Goal: Communication & Community: Ask a question

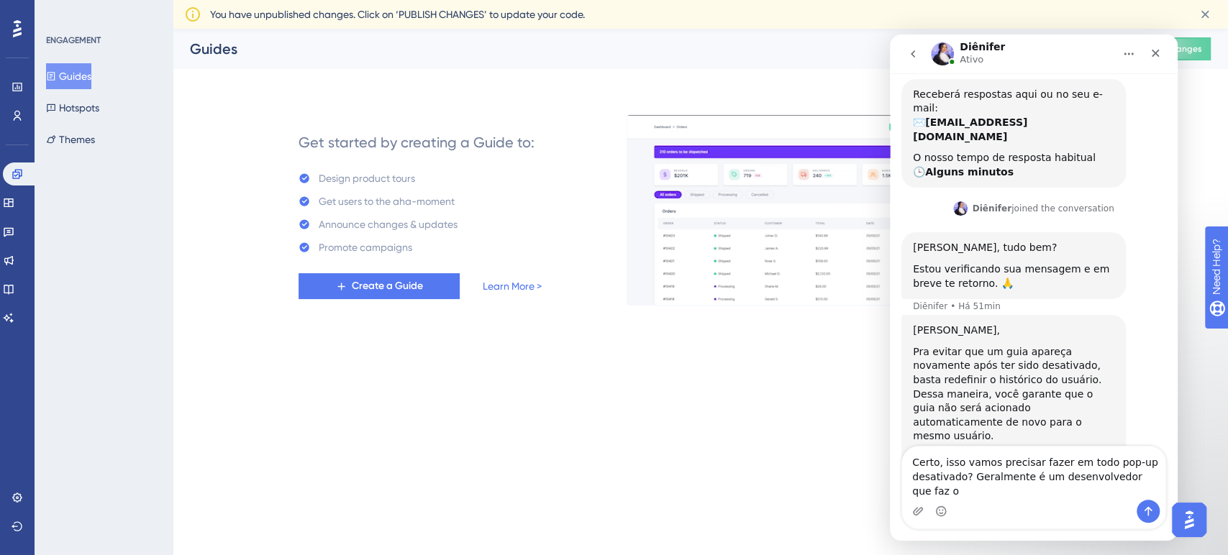
scroll to position [506, 0]
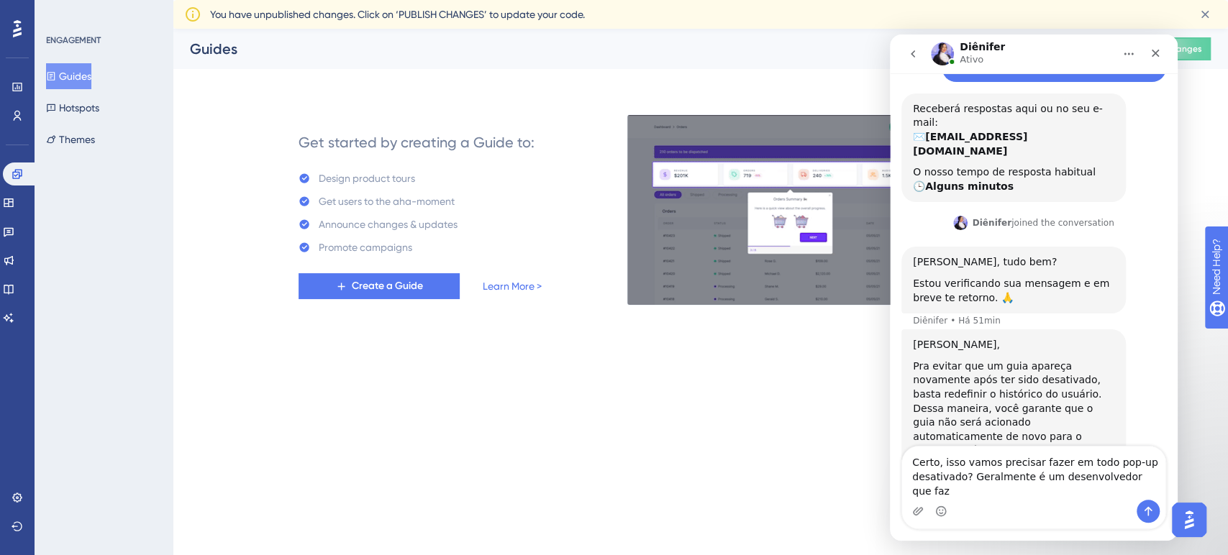
type textarea "Certo, isso vamos precisar fazer em todo pop-up desativado? Geralmente é um des…"
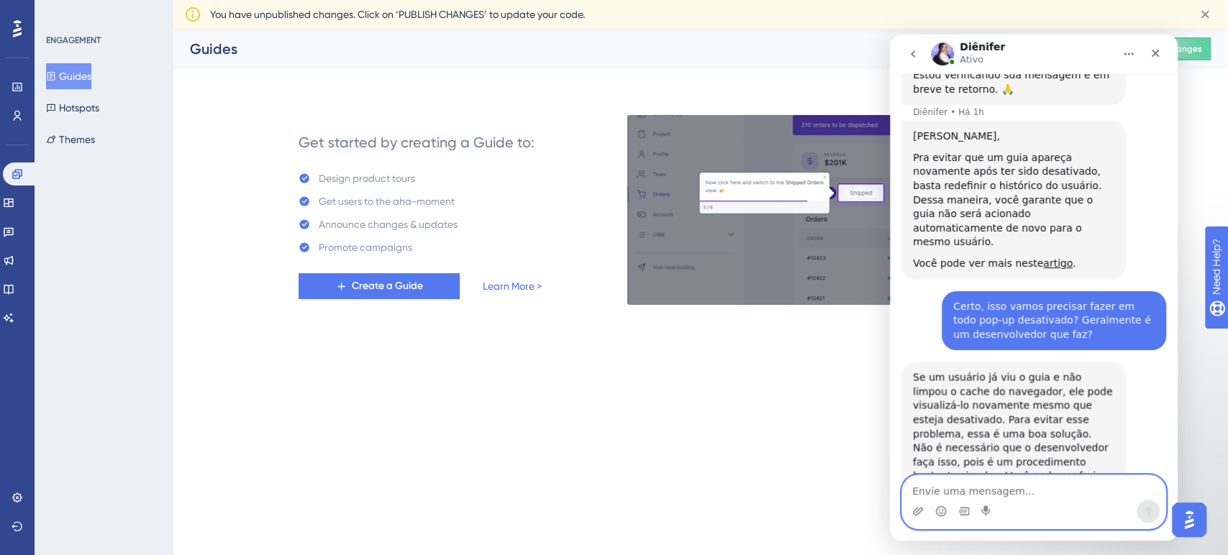
scroll to position [719, 0]
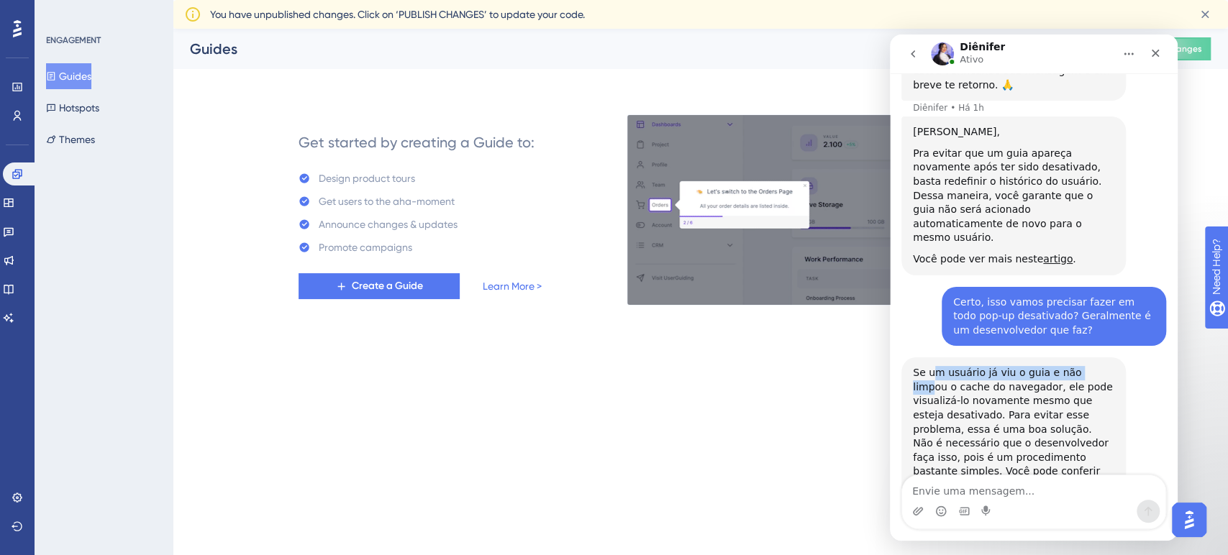
drag, startPoint x: 935, startPoint y: 315, endPoint x: 1080, endPoint y: 311, distance: 145.3
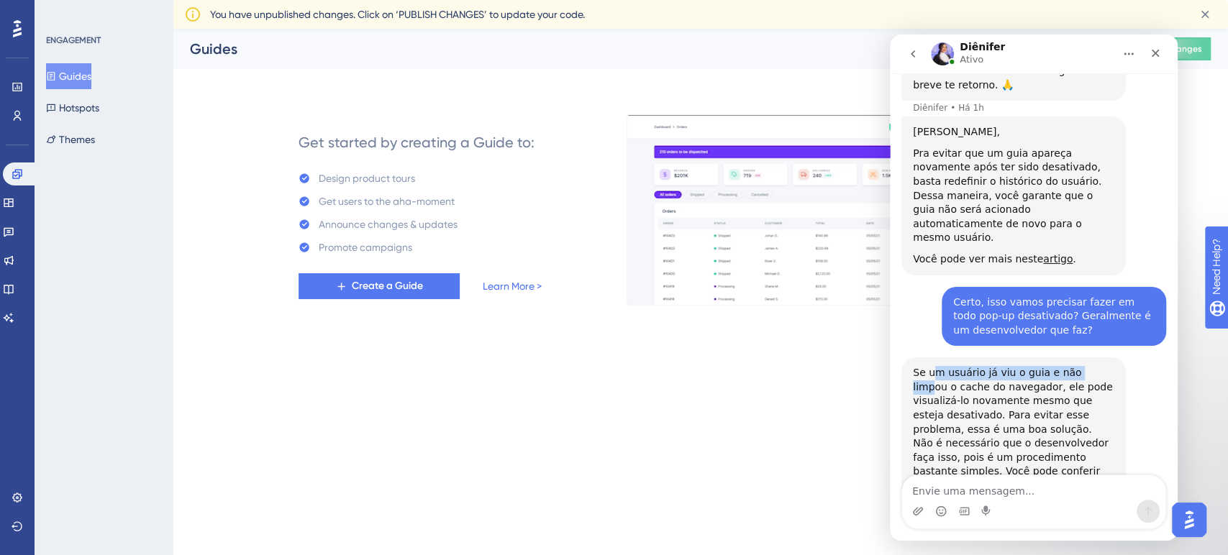
click at [1080, 366] on div "Se um usuário já viu o guia e não limpou o cache do navegador, ele pode visuali…" at bounding box center [1013, 429] width 201 height 127
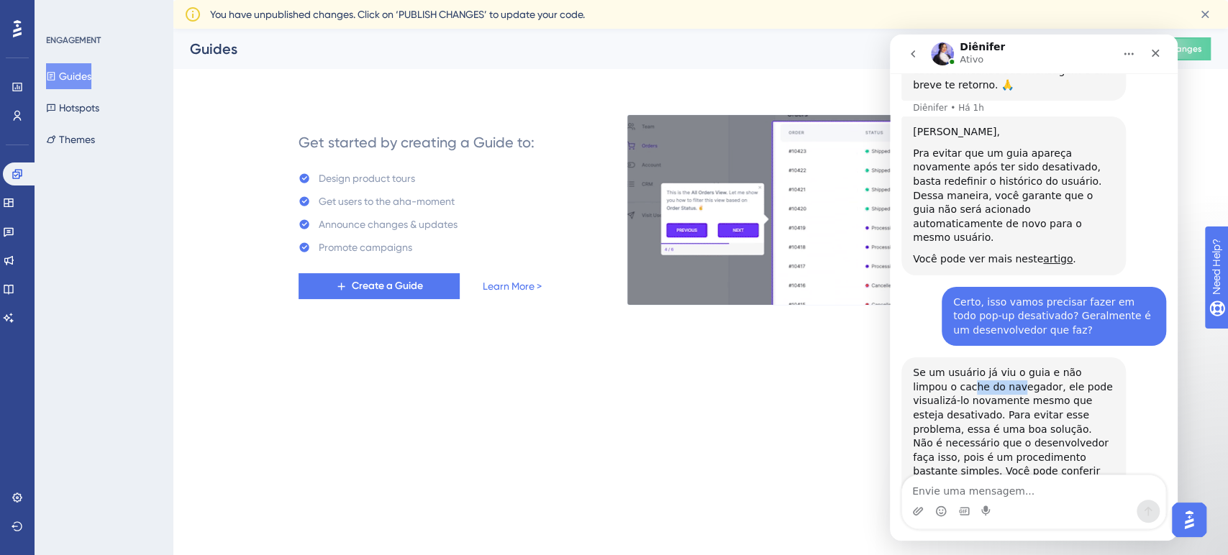
drag, startPoint x: 930, startPoint y: 332, endPoint x: 972, endPoint y: 332, distance: 41.7
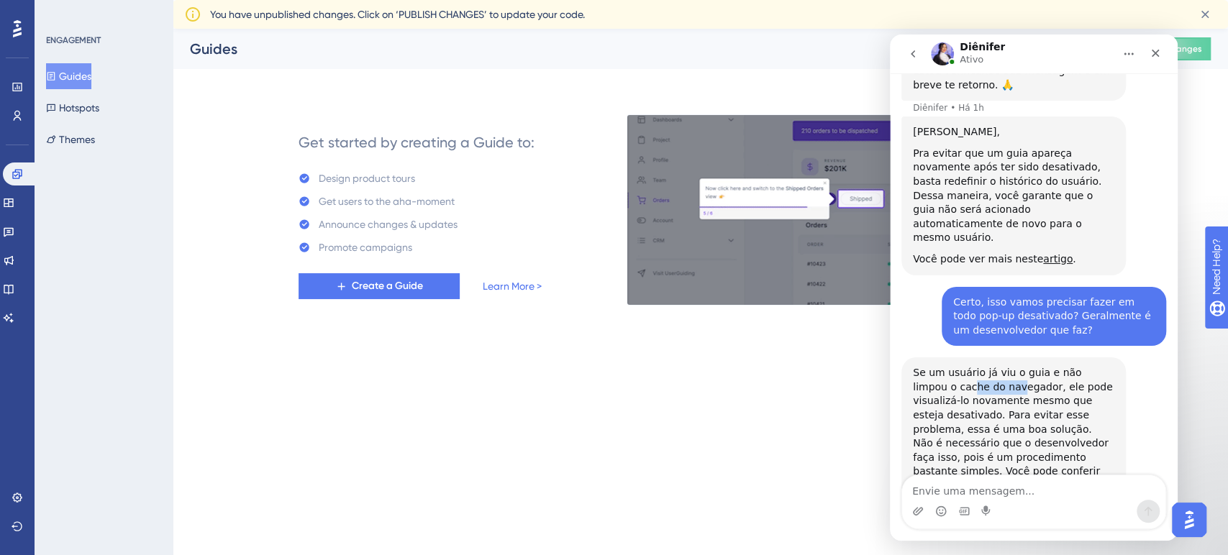
click at [971, 366] on div "Se um usuário já viu o guia e não limpou o cache do navegador, ele pode visuali…" at bounding box center [1013, 429] width 201 height 127
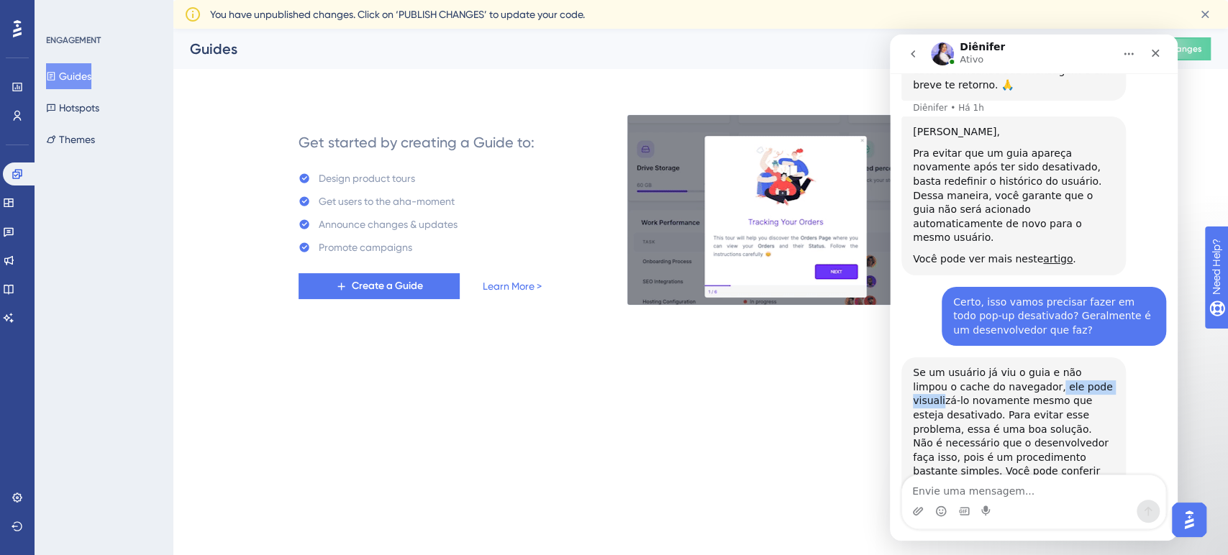
drag, startPoint x: 1003, startPoint y: 330, endPoint x: 1049, endPoint y: 332, distance: 45.4
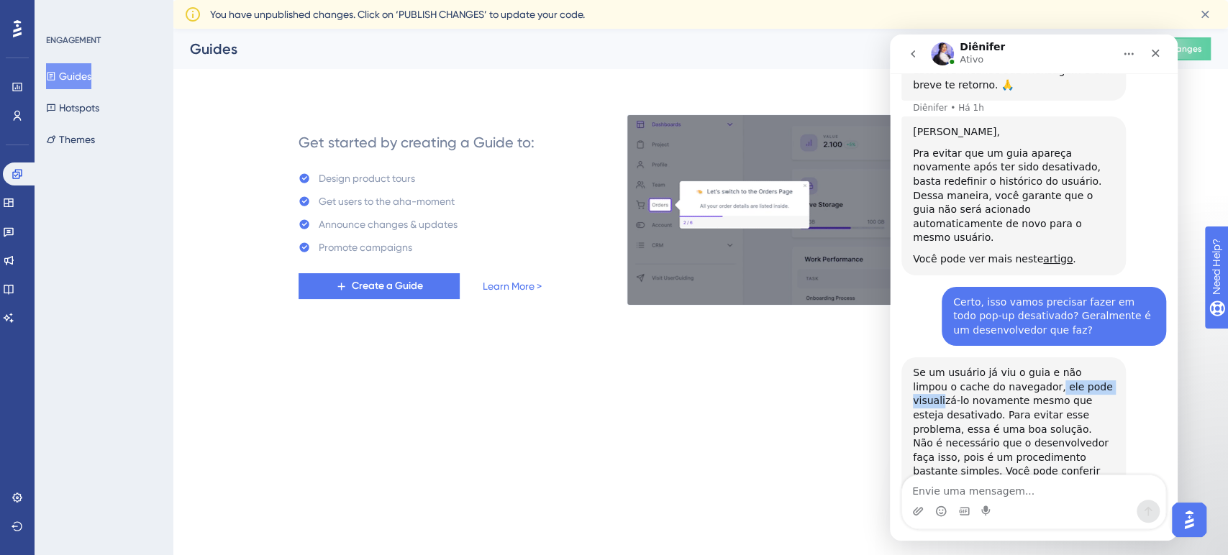
click at [1072, 366] on div "Se um usuário já viu o guia e não limpou o cache do navegador, ele pode visuali…" at bounding box center [1013, 429] width 201 height 127
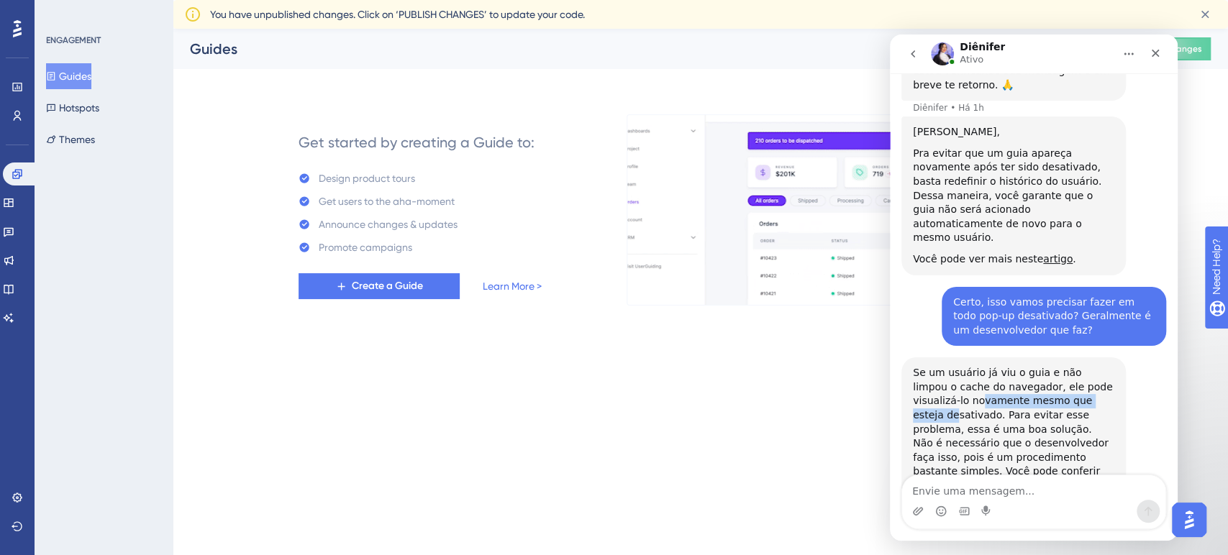
drag, startPoint x: 926, startPoint y: 349, endPoint x: 1059, endPoint y: 345, distance: 132.4
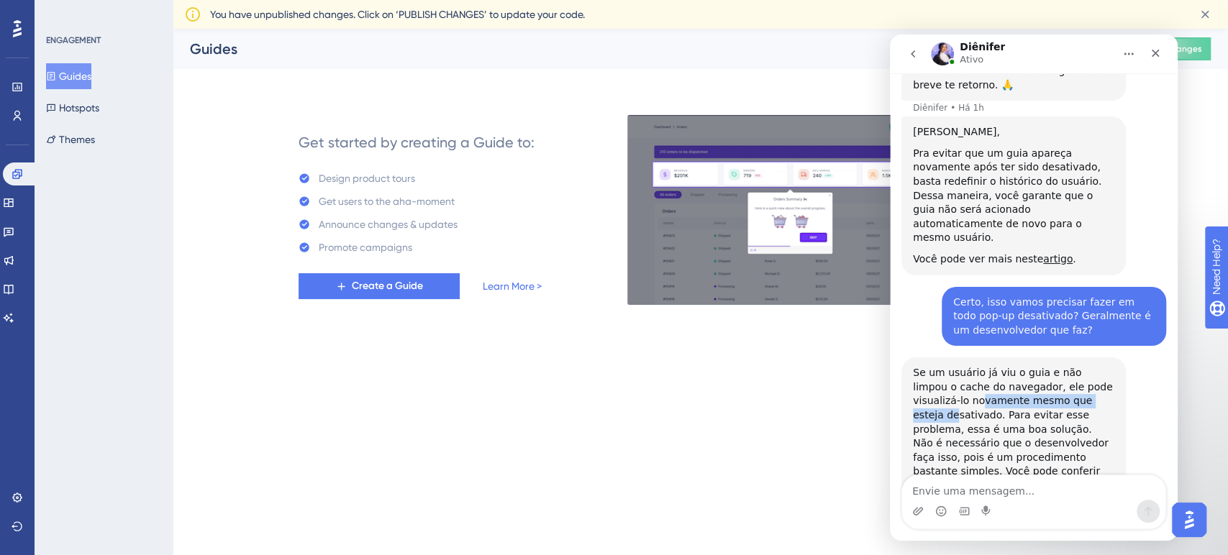
click at [1059, 366] on div "Se um usuário já viu o guia e não limpou o cache do navegador, ele pode visuali…" at bounding box center [1013, 429] width 201 height 127
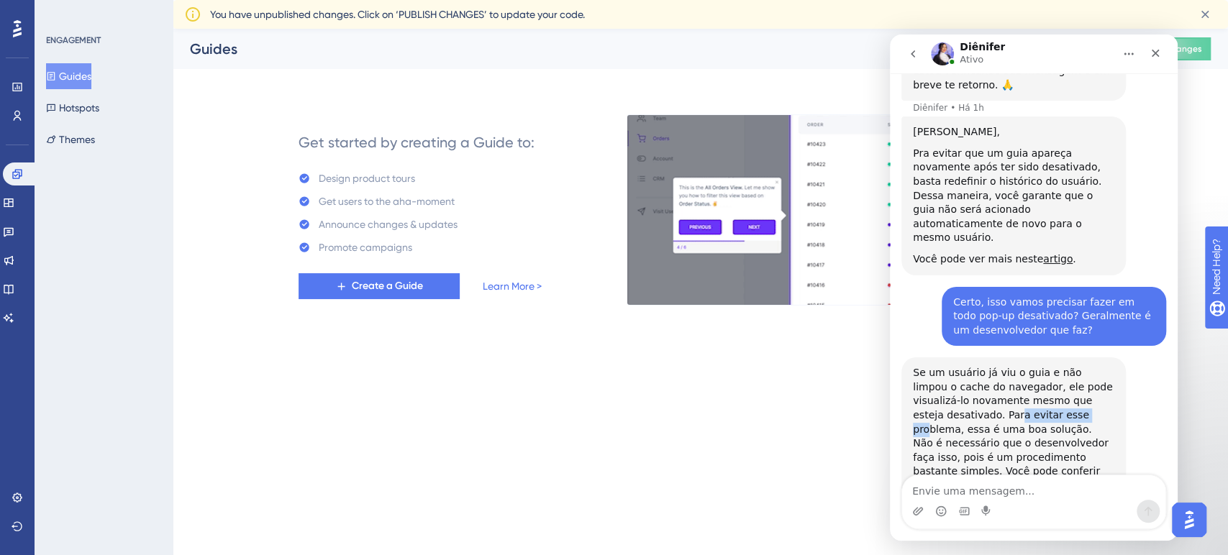
drag, startPoint x: 926, startPoint y: 359, endPoint x: 1011, endPoint y: 357, distance: 85.6
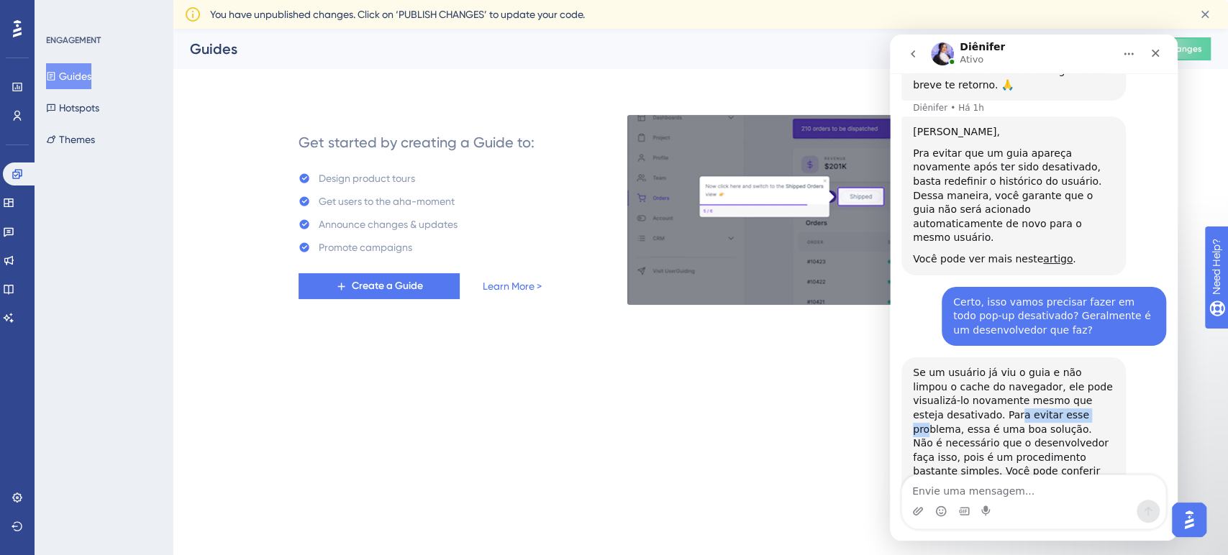
click at [1001, 366] on div "Se um usuário já viu o guia e não limpou o cache do navegador, ele pode visuali…" at bounding box center [1013, 429] width 201 height 127
drag, startPoint x: 1032, startPoint y: 357, endPoint x: 1076, endPoint y: 357, distance: 43.9
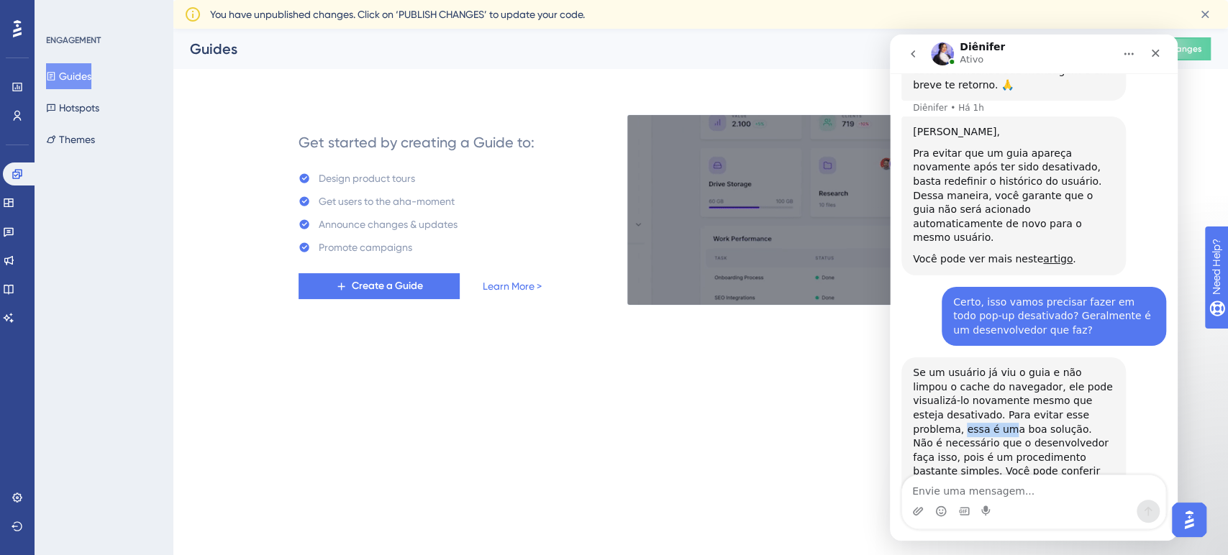
click at [1076, 366] on div "Se um usuário já viu o guia e não limpou o cache do navegador, ele pode visuali…" at bounding box center [1013, 429] width 201 height 127
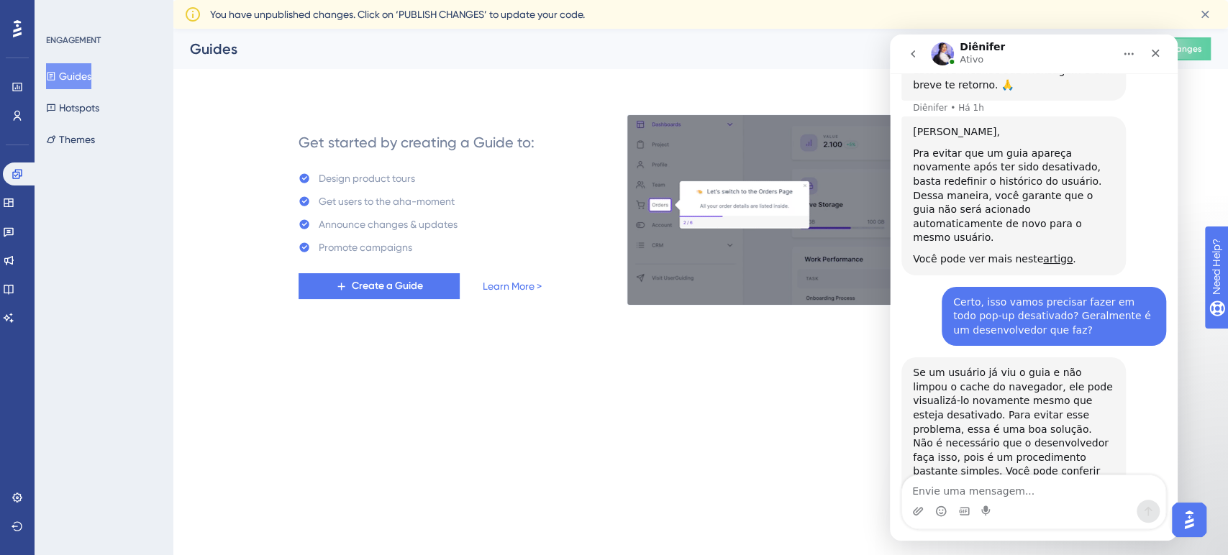
drag, startPoint x: 917, startPoint y: 375, endPoint x: 944, endPoint y: 375, distance: 26.6
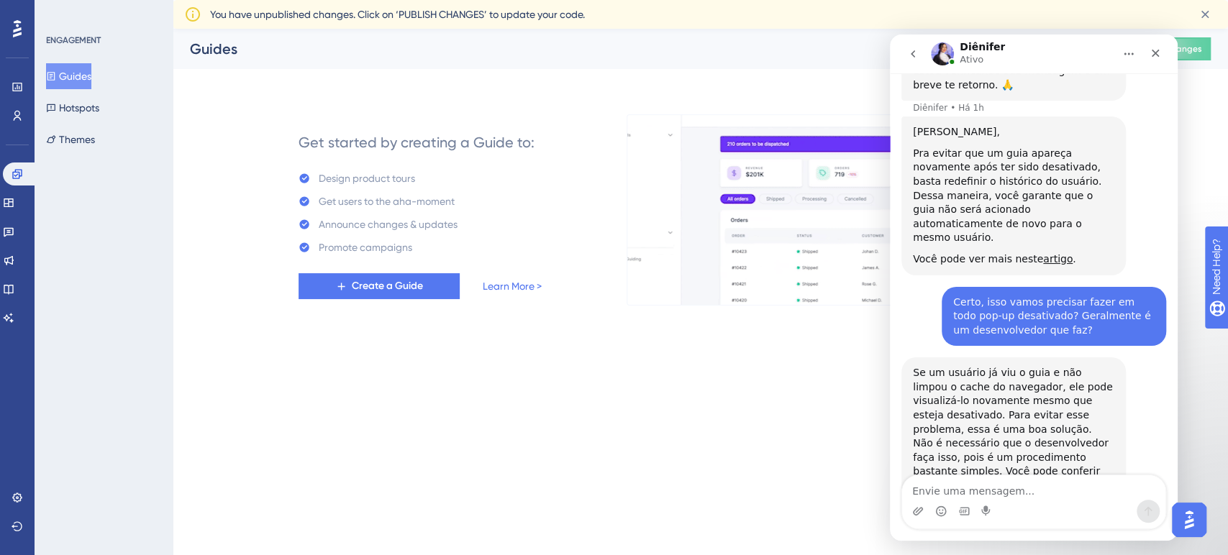
click at [924, 375] on div "Se um usuário já viu o guia e não limpou o cache do navegador, ele pode visuali…" at bounding box center [1013, 429] width 201 height 127
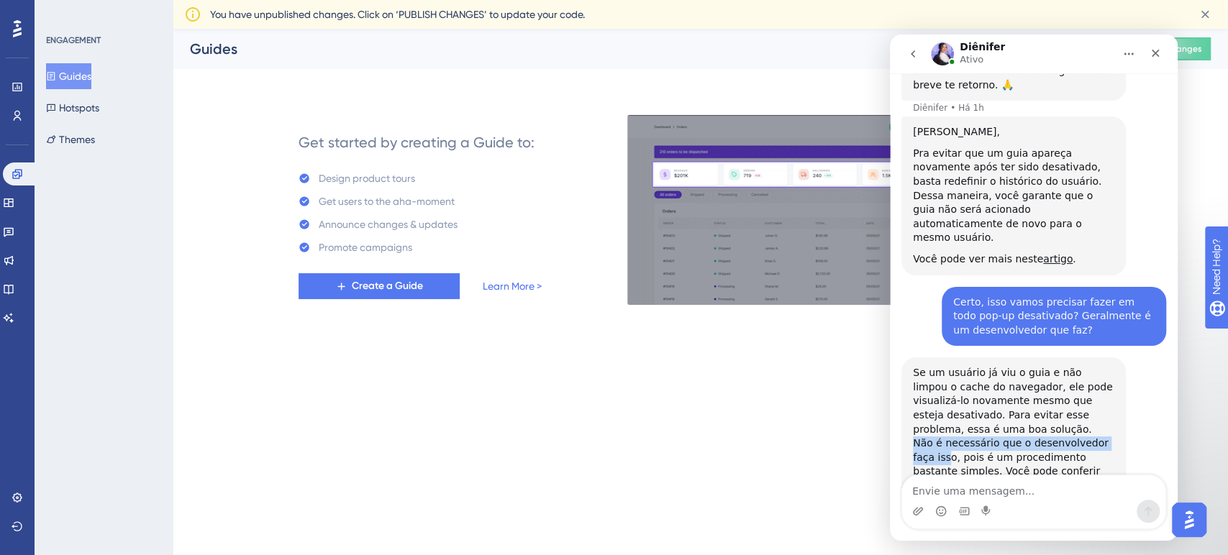
drag, startPoint x: 955, startPoint y: 373, endPoint x: 1014, endPoint y: 387, distance: 61.2
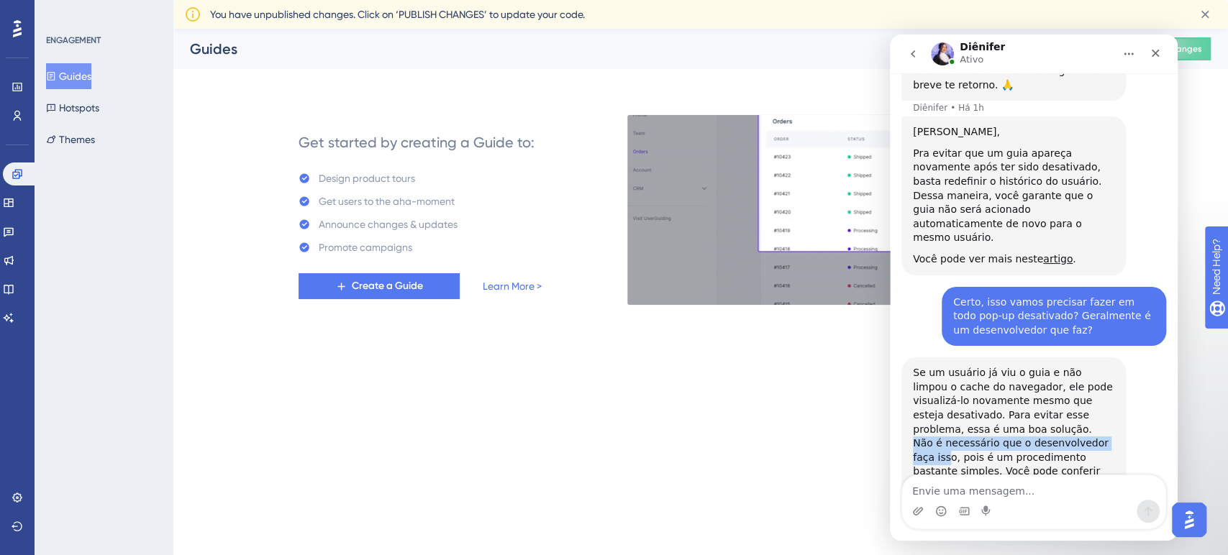
click at [1014, 387] on div "Se um usuário já viu o guia e não limpou o cache do navegador, ele pode visuali…" at bounding box center [1013, 429] width 201 height 127
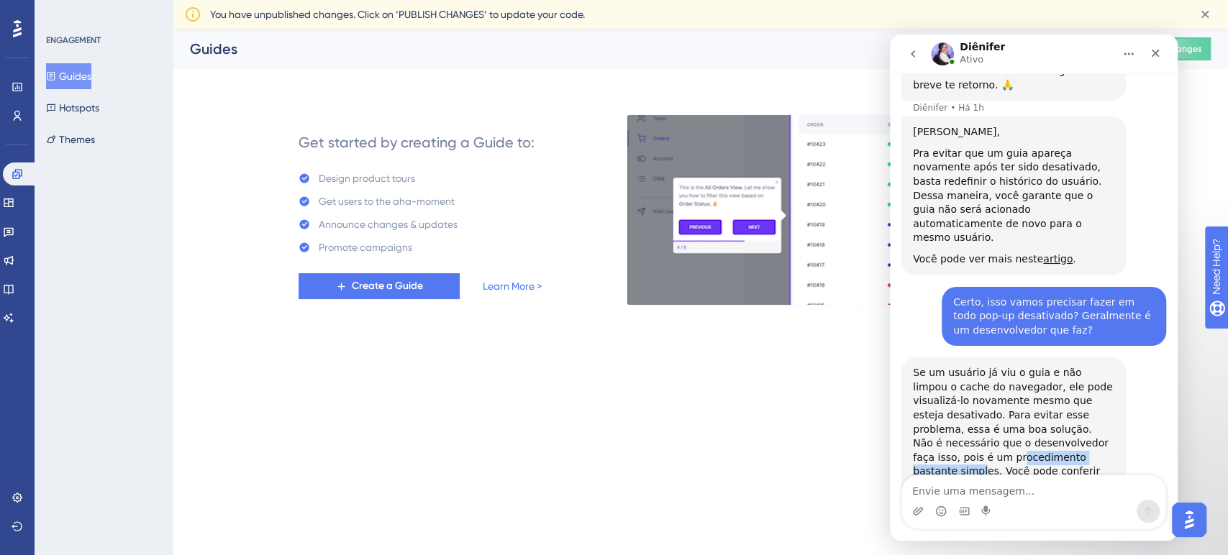
drag, startPoint x: 934, startPoint y: 404, endPoint x: 1049, endPoint y: 400, distance: 115.9
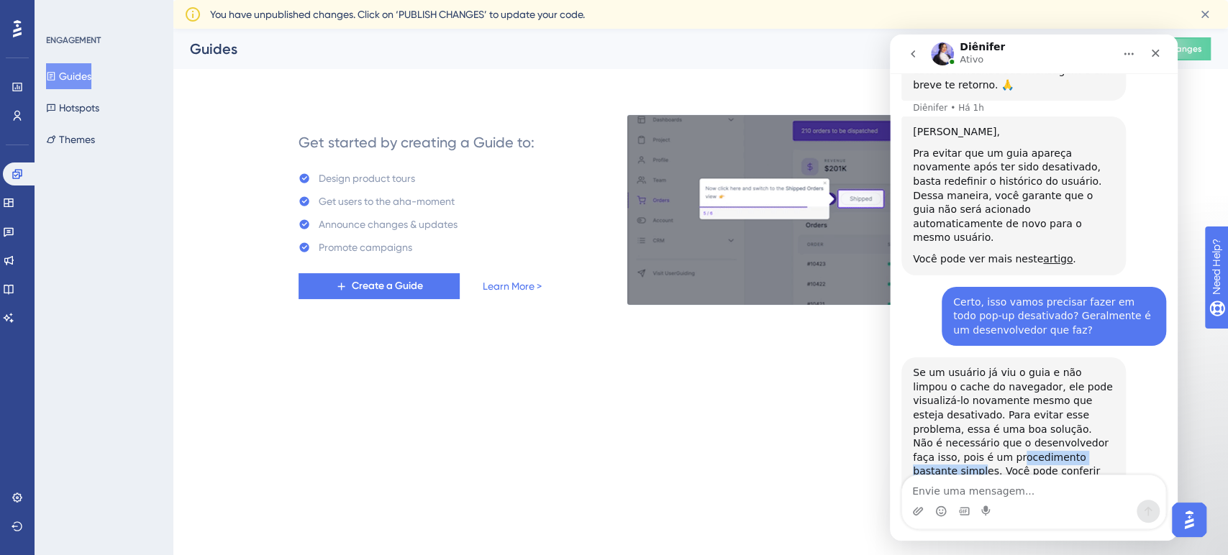
click at [1044, 400] on div "Se um usuário já viu o guia e não limpou o cache do navegador, ele pode visuali…" at bounding box center [1013, 429] width 201 height 127
drag, startPoint x: 1064, startPoint y: 399, endPoint x: 1049, endPoint y: 404, distance: 15.9
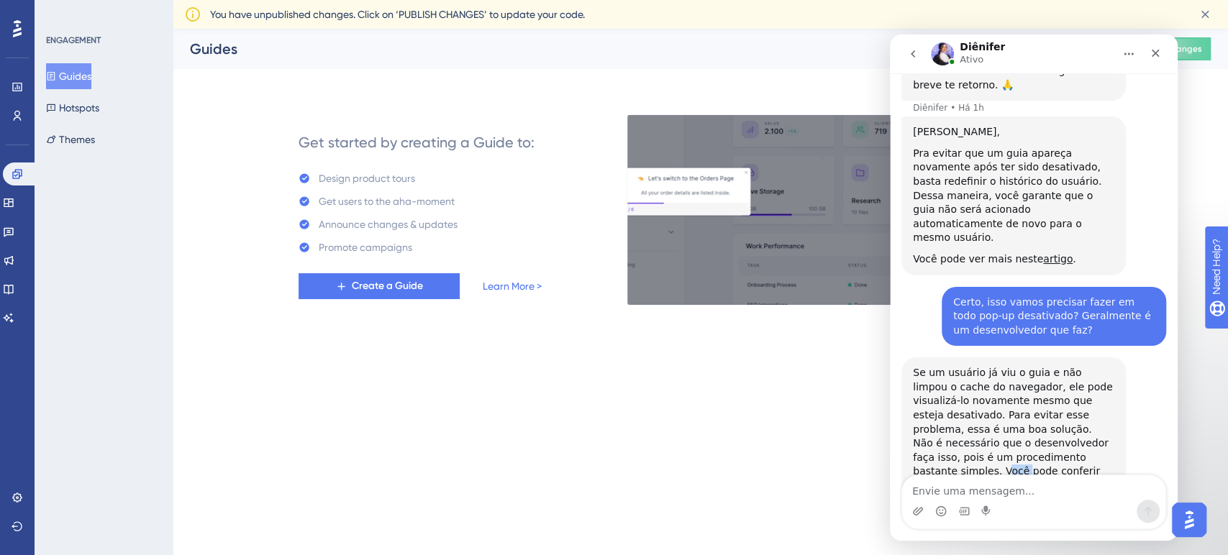
click at [1094, 399] on div "Se um usuário já viu o guia e não limpou o cache do navegador, ele pode visuali…" at bounding box center [1013, 429] width 201 height 127
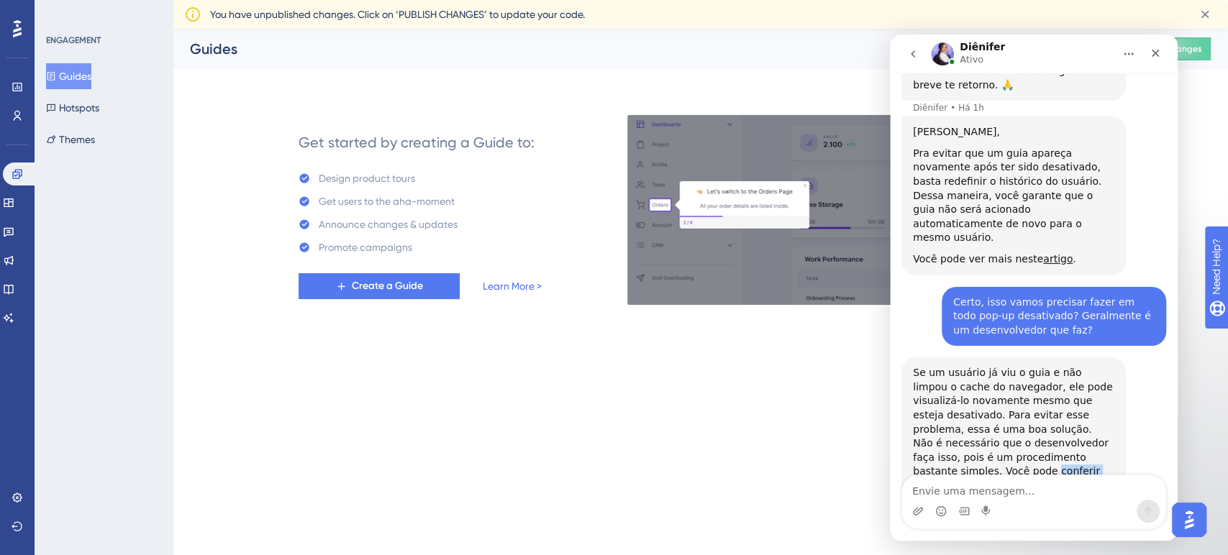
drag, startPoint x: 912, startPoint y: 417, endPoint x: 1076, endPoint y: 416, distance: 164.0
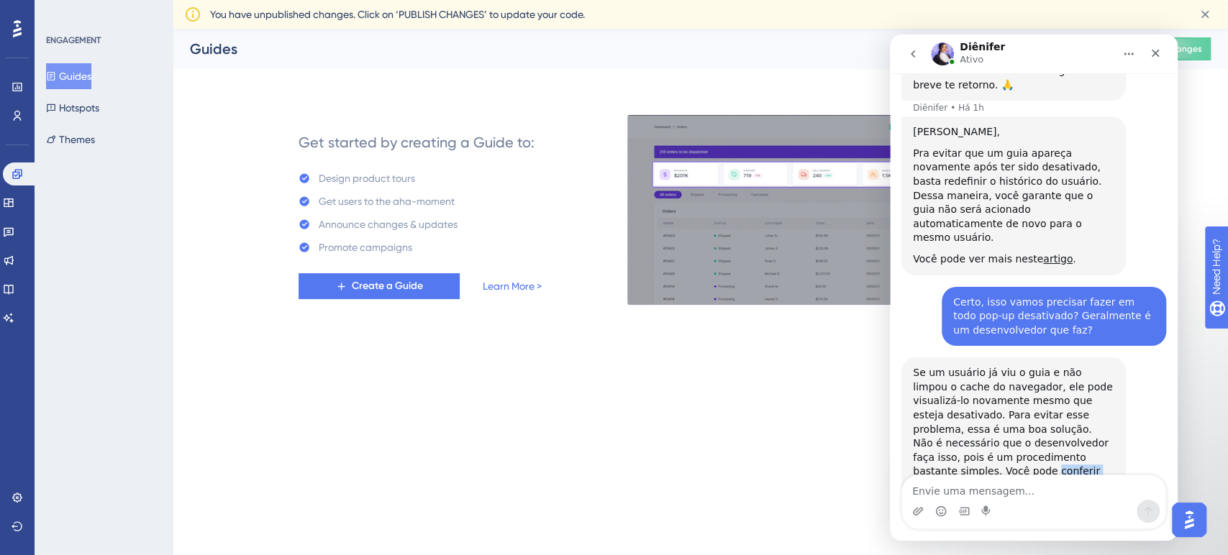
click at [1071, 416] on div "Se um usuário já viu o guia e não limpou o cache do navegador, ele pode visuali…" at bounding box center [1013, 429] width 201 height 127
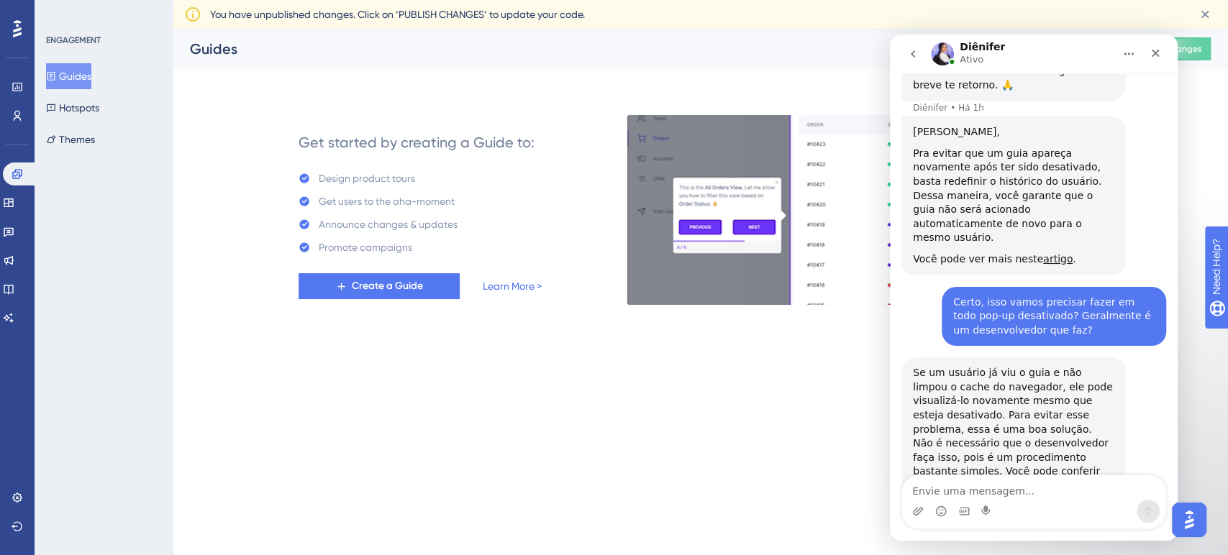
click at [1080, 416] on div "Se um usuário já viu o guia e não limpou o cache do navegador, ele pode visuali…" at bounding box center [1013, 429] width 201 height 127
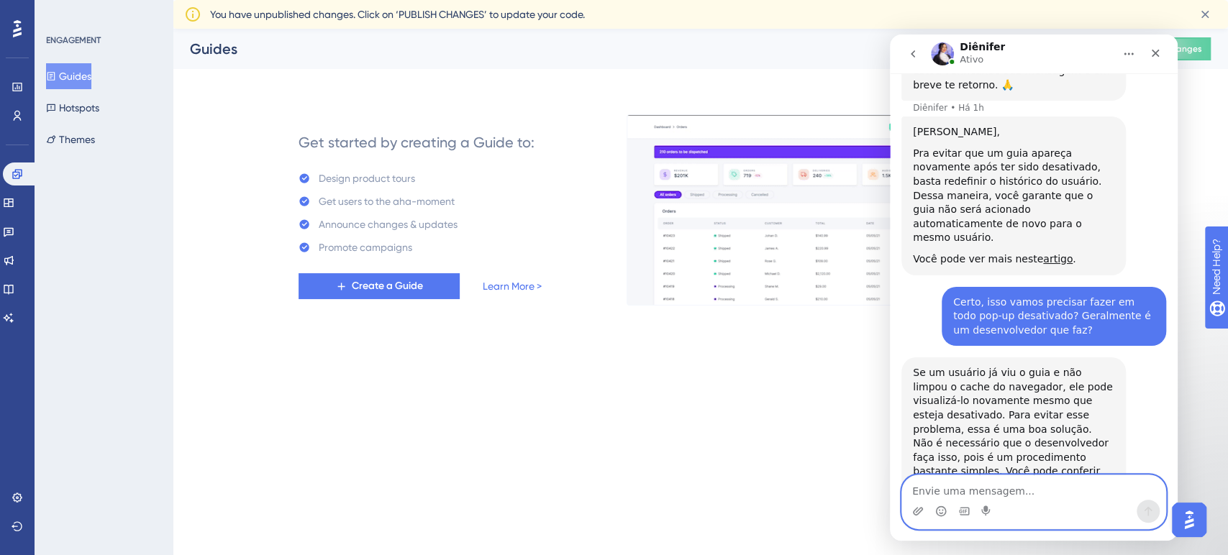
click at [970, 492] on textarea "Envie uma mensagem..." at bounding box center [1033, 487] width 263 height 24
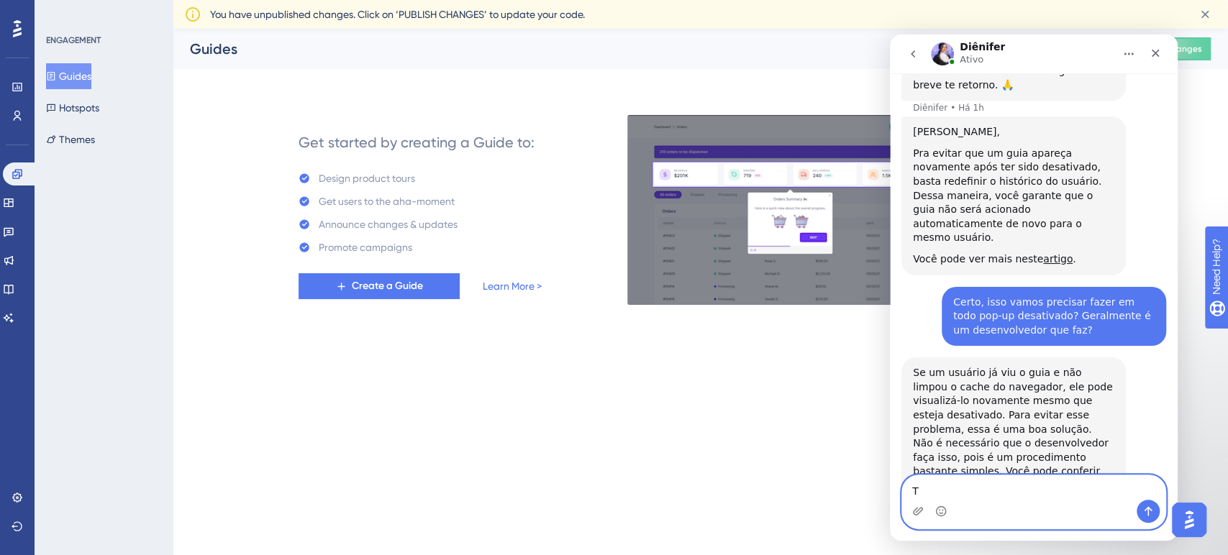
type textarea "T"
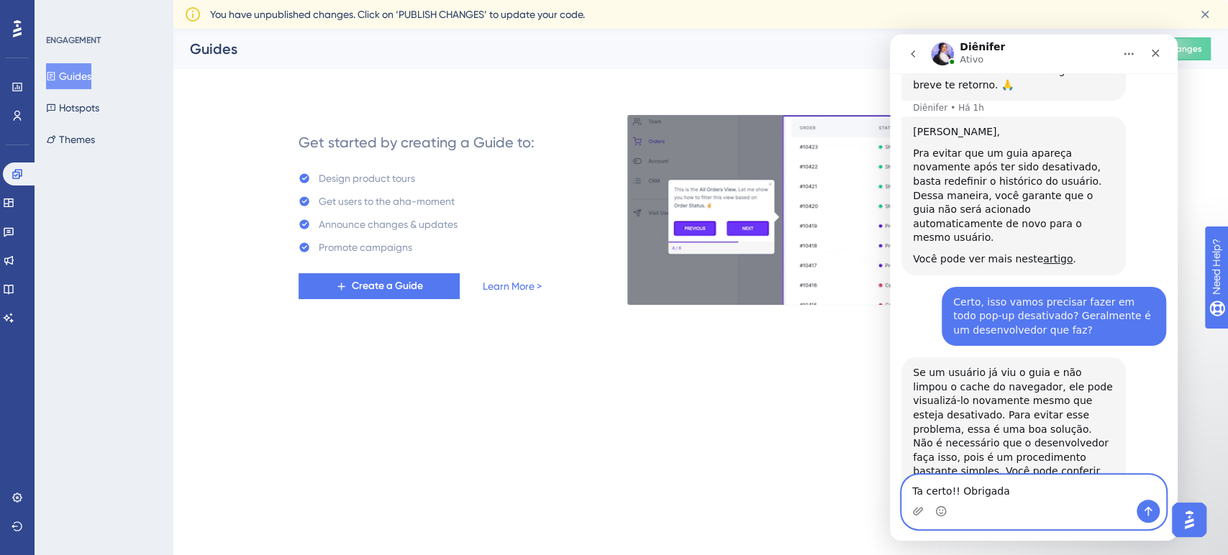
type textarea "Ta certo!! Obrigada"
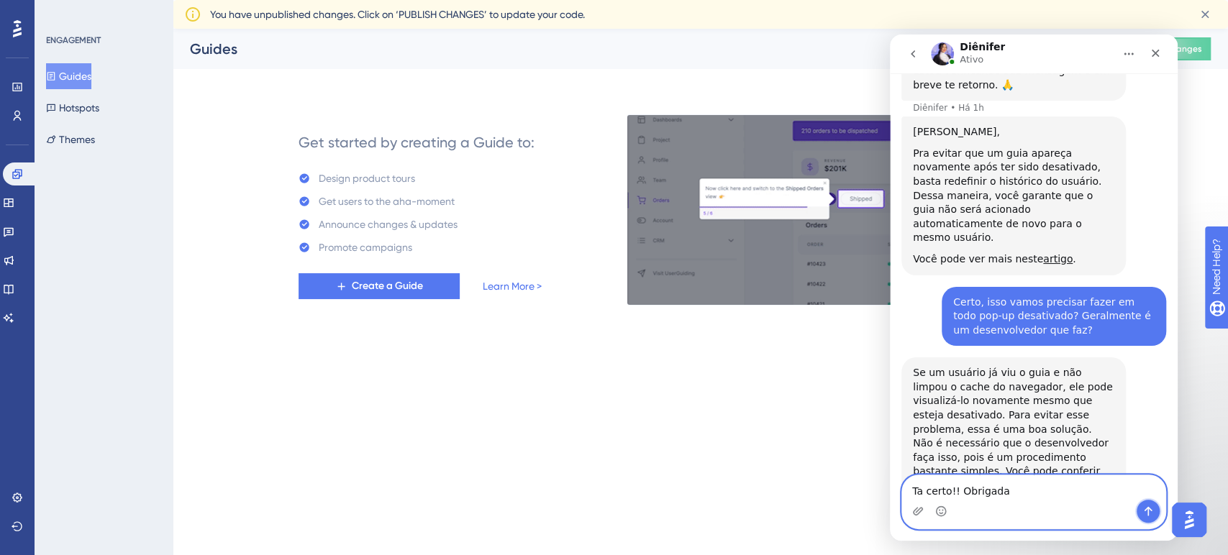
click at [1148, 511] on icon "Enviar mensagem…" at bounding box center [1148, 511] width 8 height 9
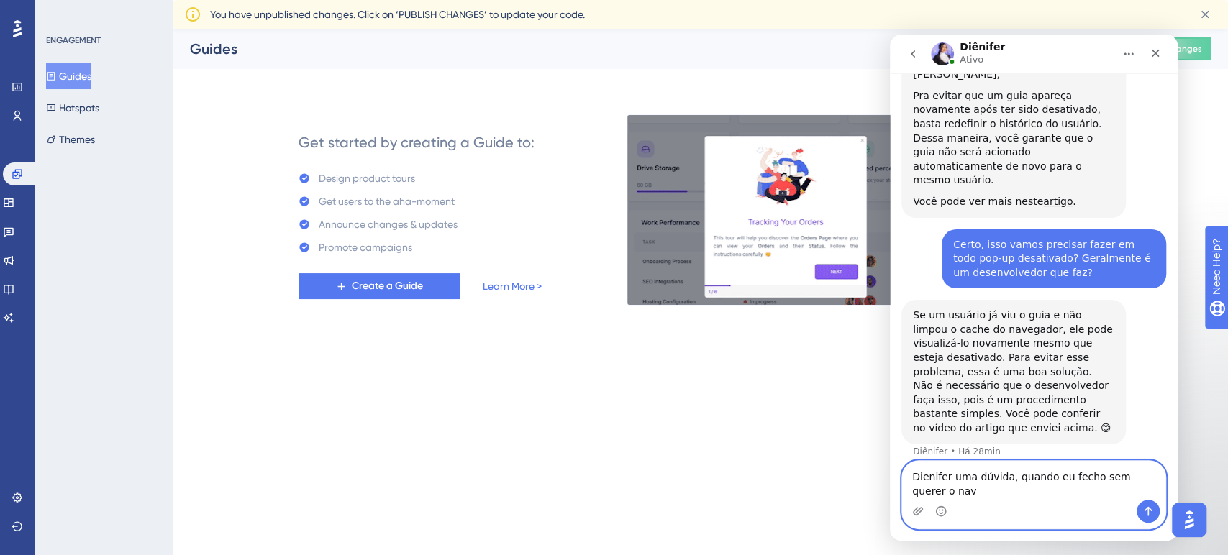
scroll to position [777, 0]
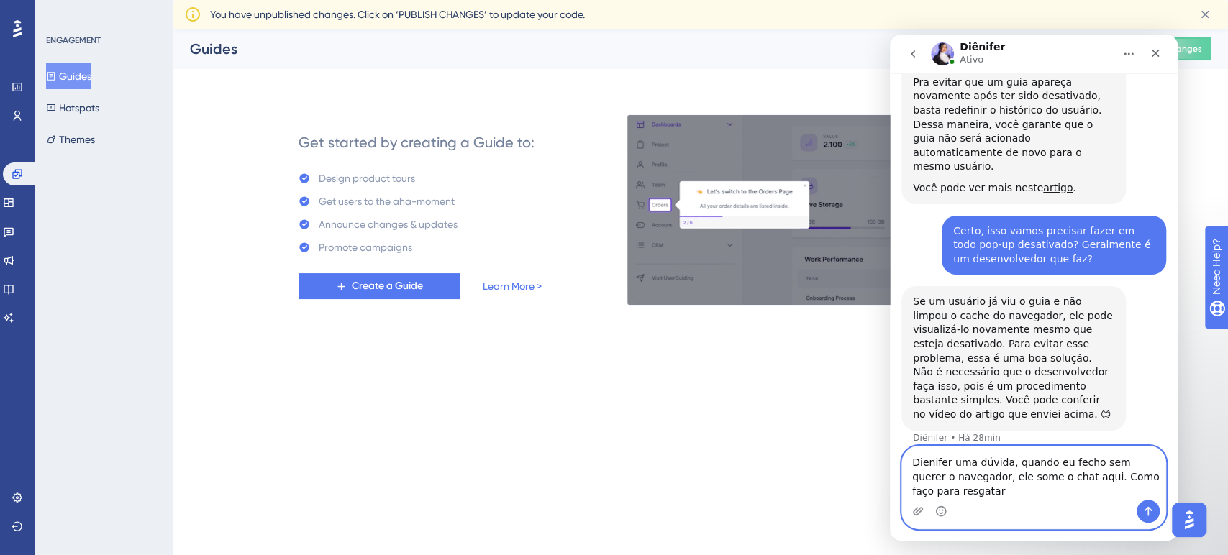
type textarea "Dienifer uma dúvida, quando eu fecho sem querer o navegador, ele some o chat aq…"
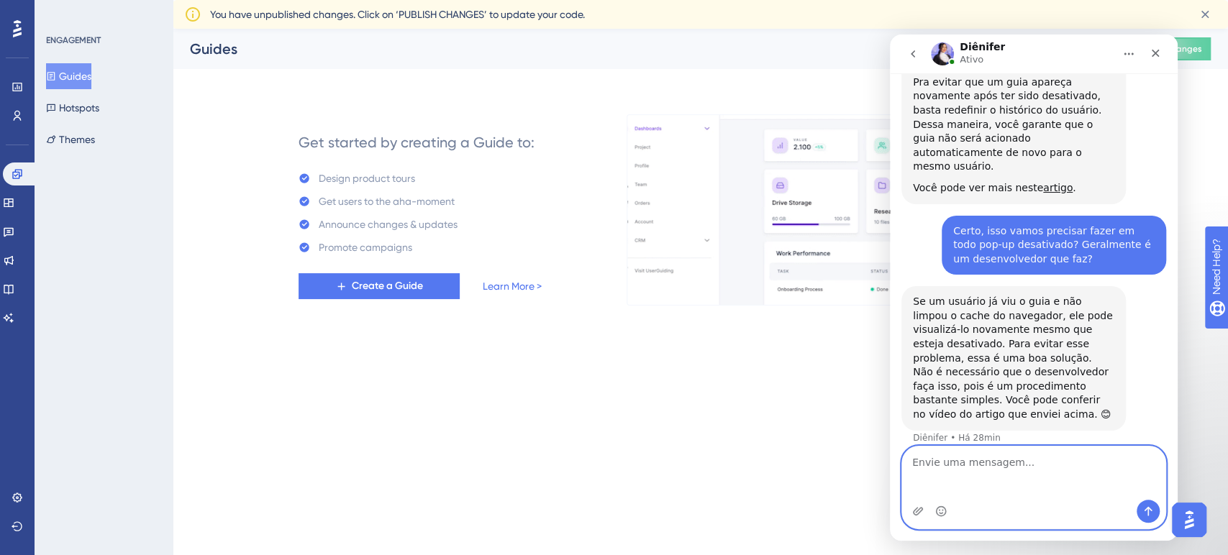
scroll to position [823, 0]
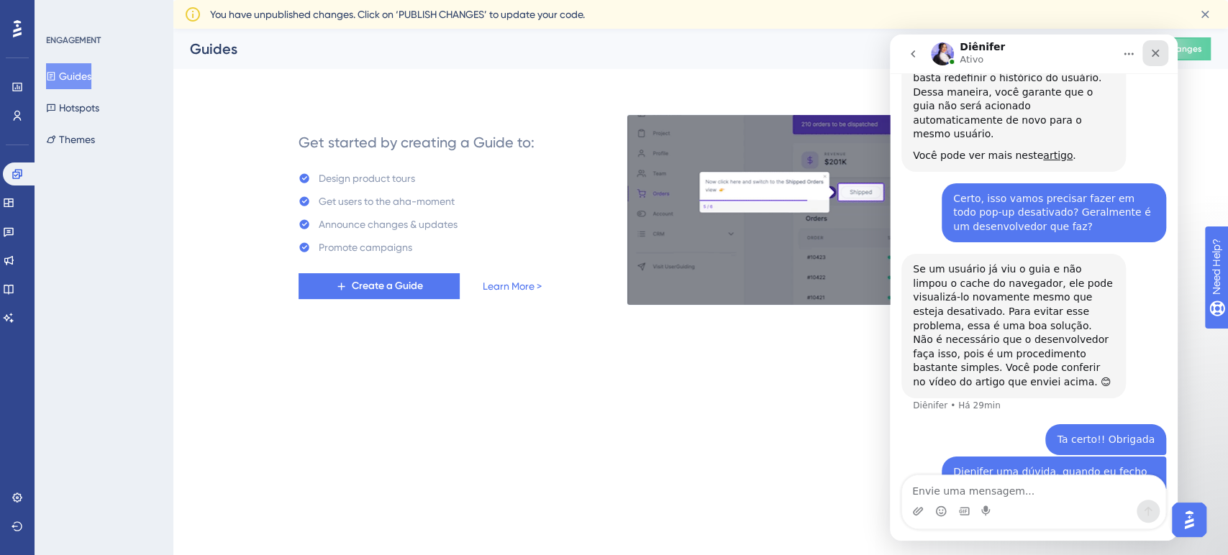
click at [1153, 53] on icon "Fechar" at bounding box center [1155, 53] width 12 height 12
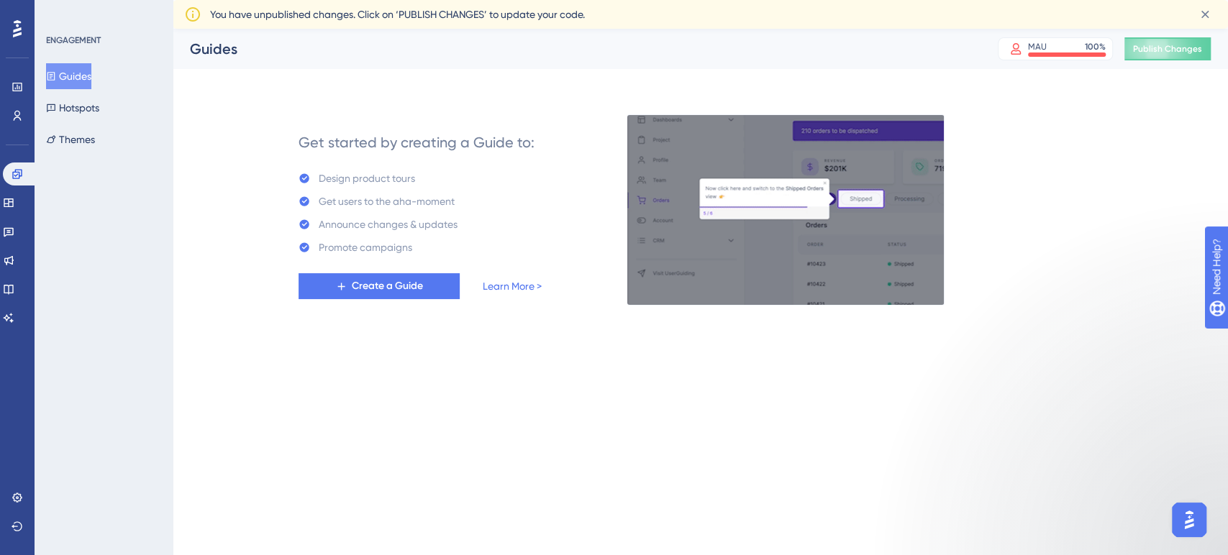
scroll to position [808, 0]
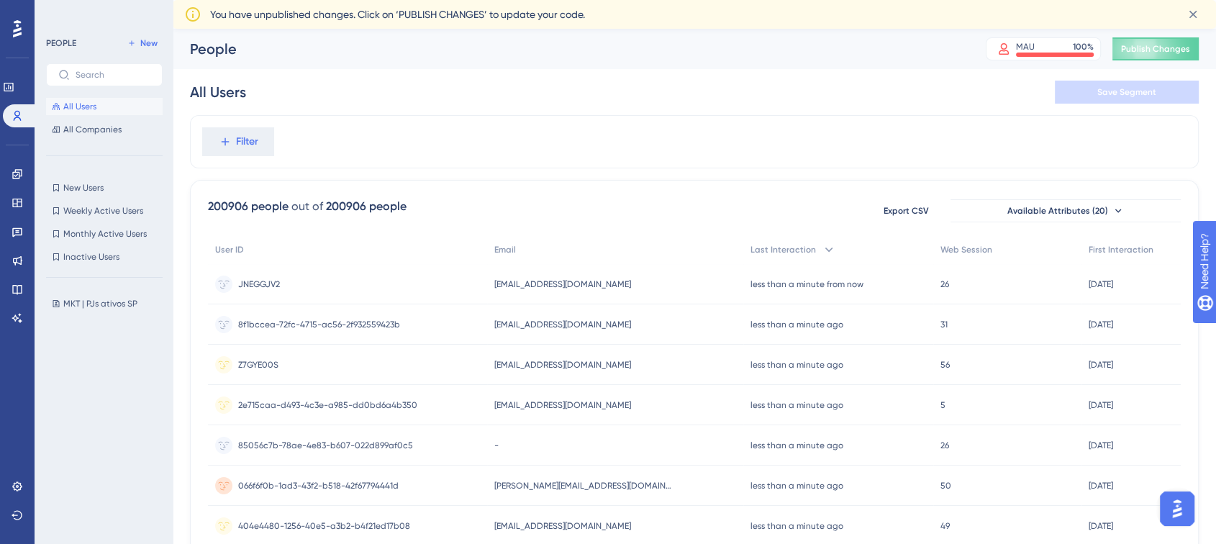
click at [1175, 507] on img "Open AI Assistant Launcher" at bounding box center [1177, 509] width 26 height 26
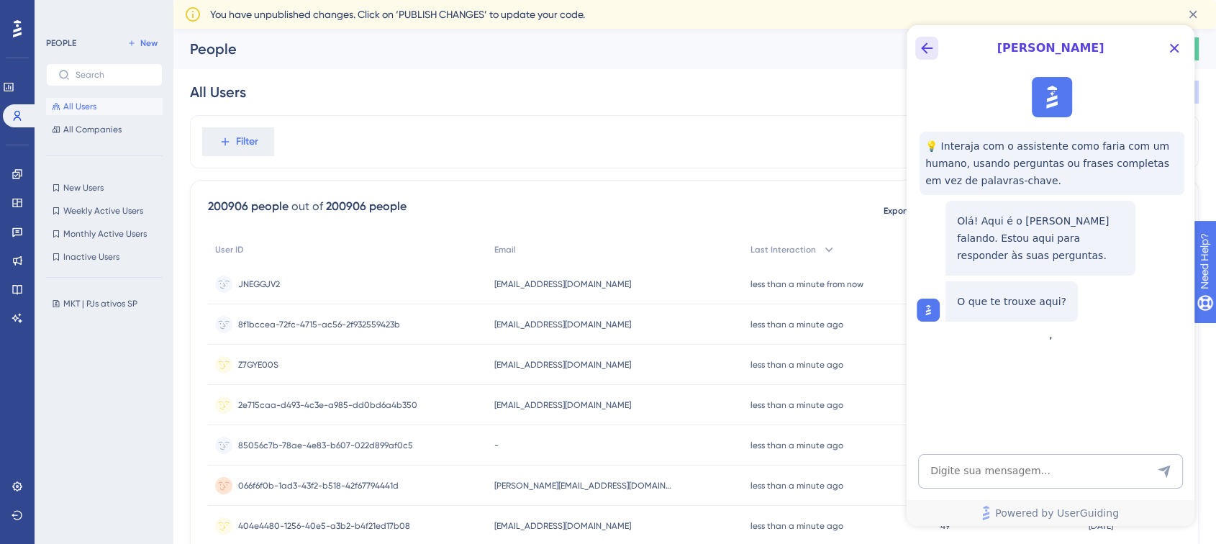
click at [925, 53] on icon "Back Button" at bounding box center [926, 48] width 17 height 17
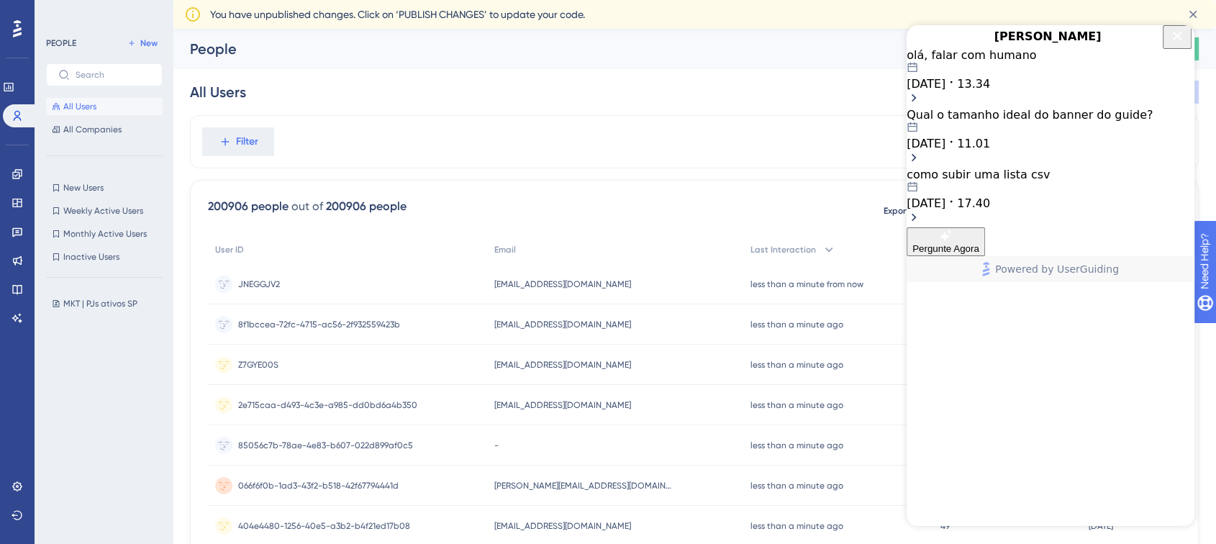
click at [1026, 62] on div "olá, falar com humano" at bounding box center [1050, 55] width 288 height 14
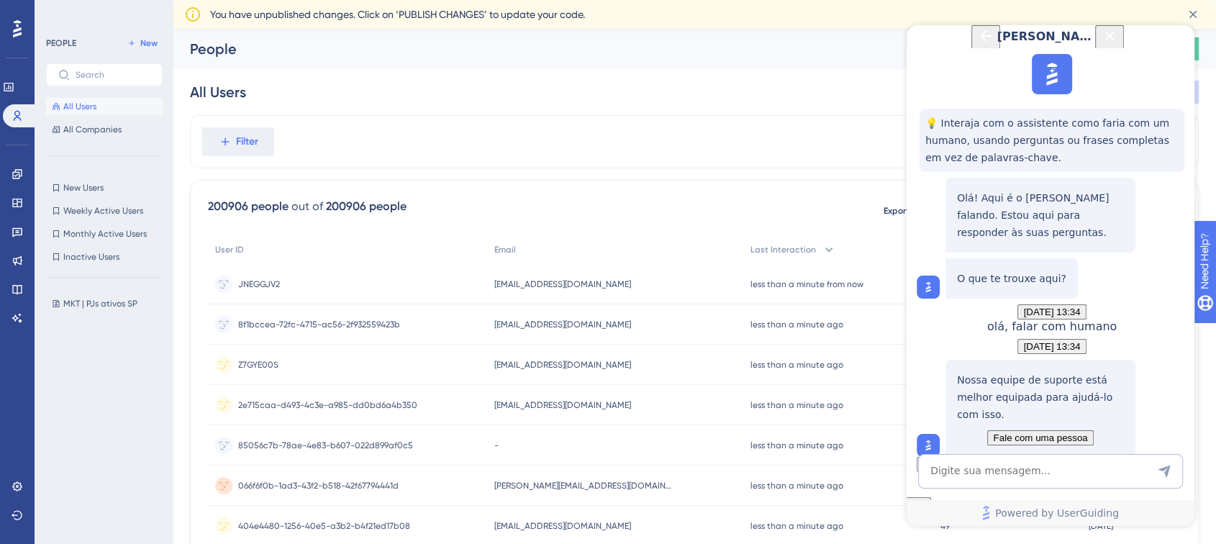
scroll to position [127, 0]
click at [1029, 432] on span "Fale com uma pessoa" at bounding box center [1040, 437] width 94 height 11
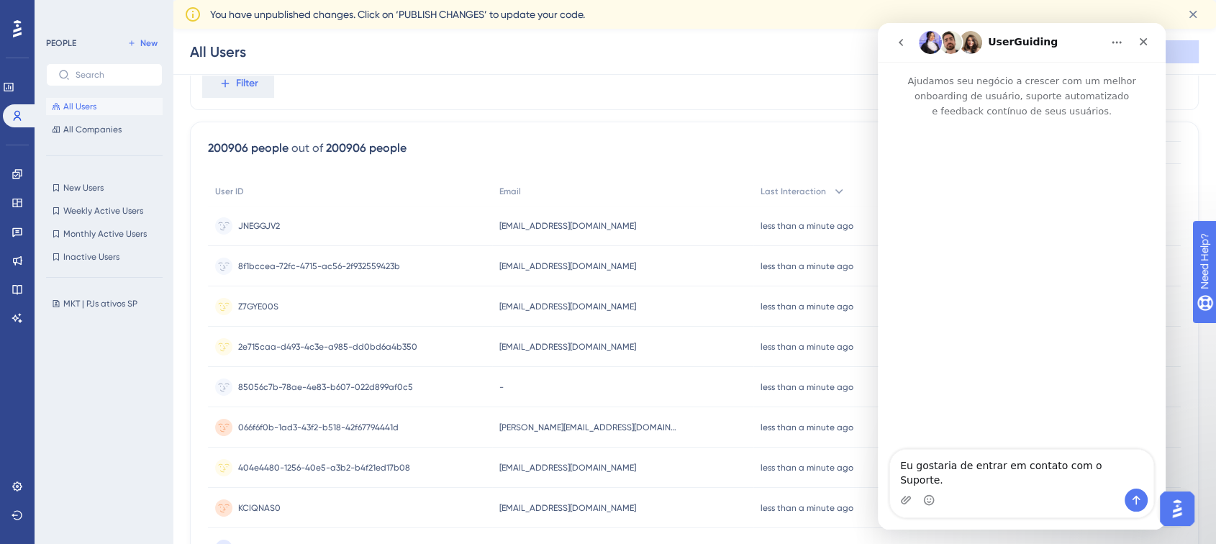
scroll to position [160, 0]
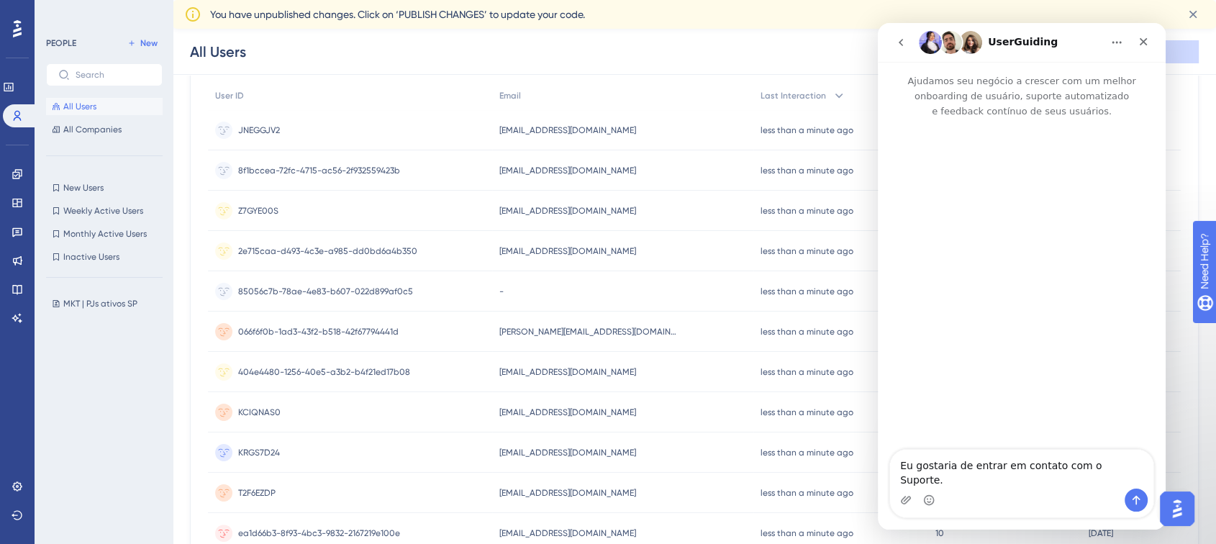
click at [1126, 50] on button "Início" at bounding box center [1116, 42] width 27 height 27
click at [1098, 197] on div "Messenger da Intercom" at bounding box center [1022, 285] width 288 height 332
click at [896, 49] on button "go back" at bounding box center [900, 42] width 27 height 27
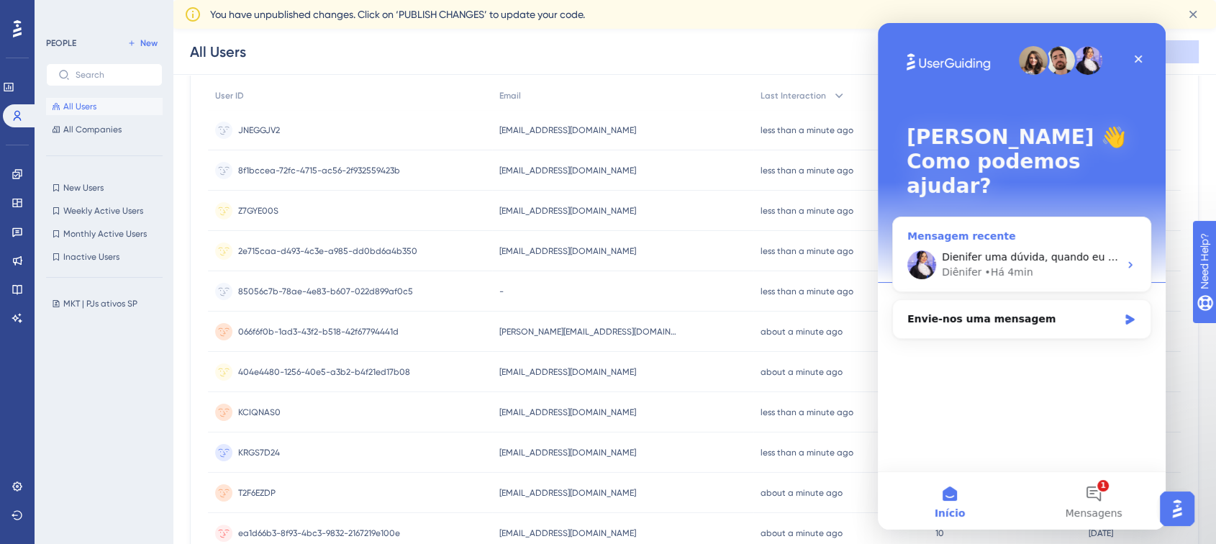
click at [1066, 265] on div "Diênifer • Há 4min" at bounding box center [1030, 272] width 177 height 15
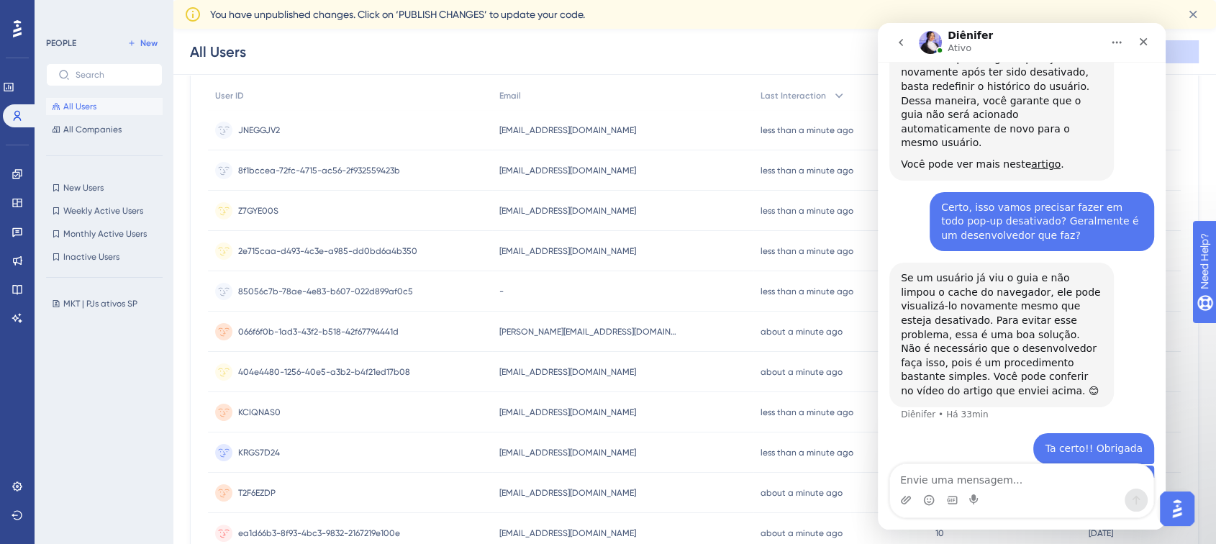
scroll to position [808, 0]
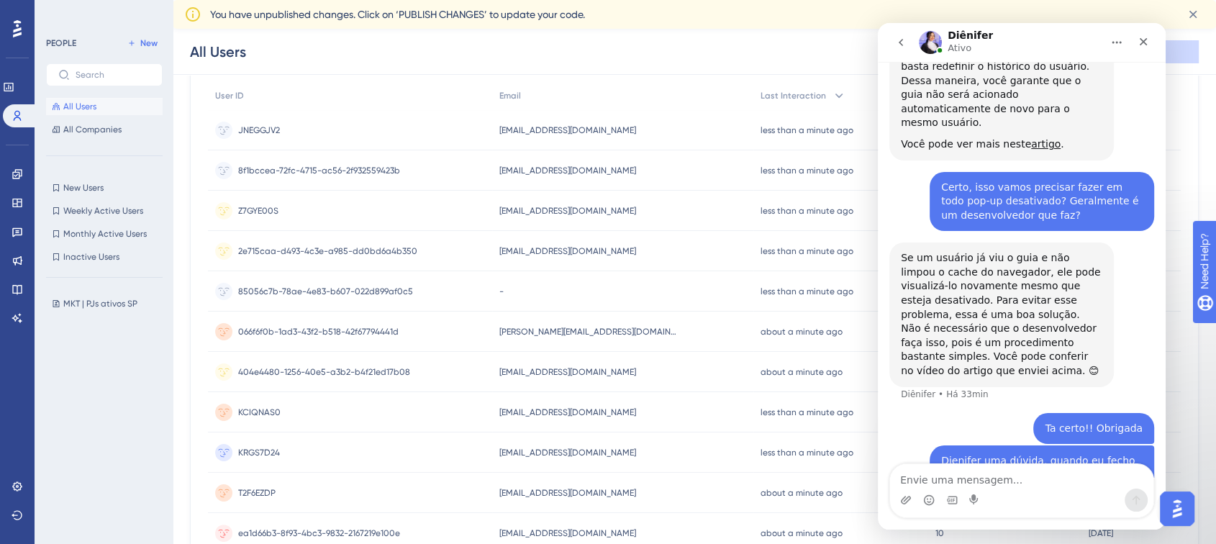
click at [943, 486] on textarea "Envie uma mensagem..." at bounding box center [1021, 476] width 263 height 24
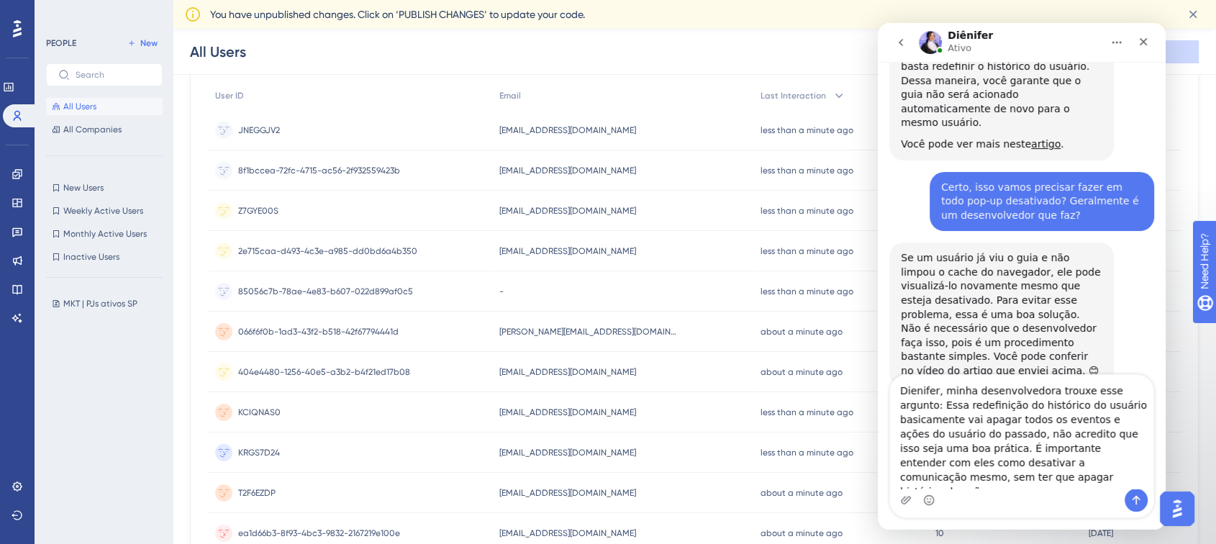
scroll to position [895, 0]
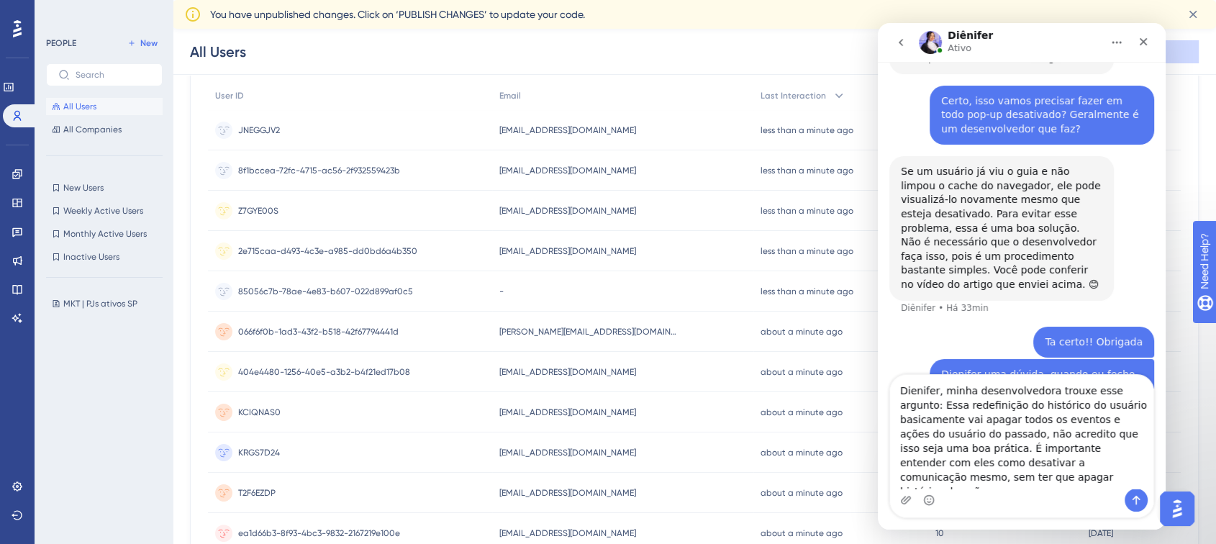
click at [1104, 389] on textarea "Dienifer, minha desenvolvedora trouxe esse argunto: Essa redefinição do históri…" at bounding box center [1021, 432] width 263 height 114
drag, startPoint x: 1104, startPoint y: 389, endPoint x: 1083, endPoint y: 434, distance: 50.2
click at [1083, 434] on textarea "Dienifer, minha desenvolvedora trouxe esse argunto: Essa redefinição do históri…" at bounding box center [1021, 432] width 263 height 114
click at [1108, 388] on textarea "Dienifer, minha desenvolvedora trouxe esse argunto: Essa redefinição do históri…" at bounding box center [1021, 432] width 263 height 114
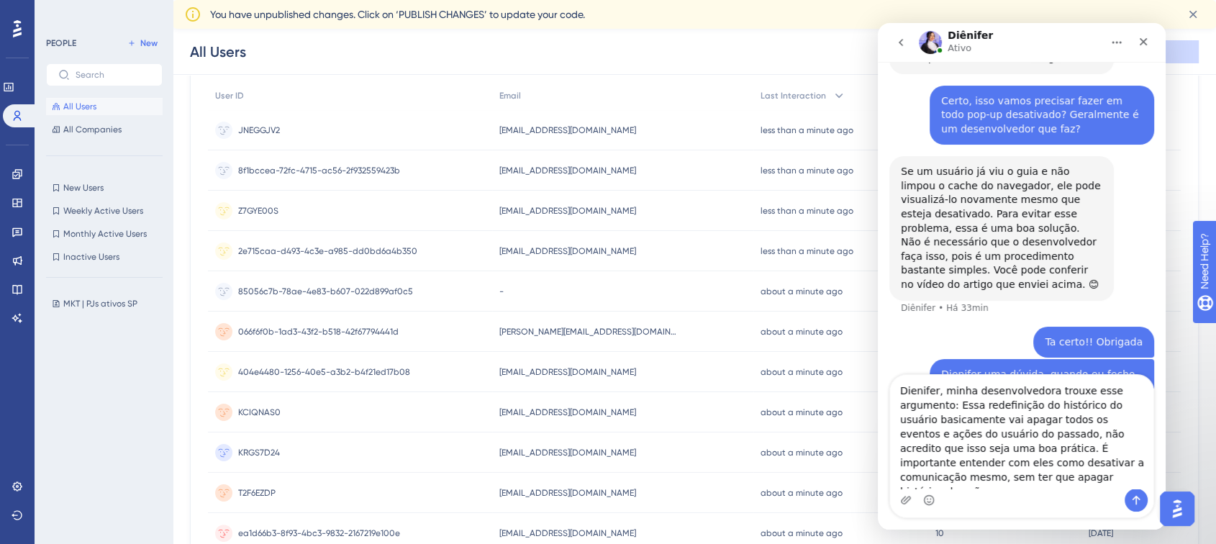
click at [899, 407] on textarea "Dienifer, minha desenvolvedora trouxe esse argumento: Essa redefinição do histó…" at bounding box center [1021, 432] width 263 height 114
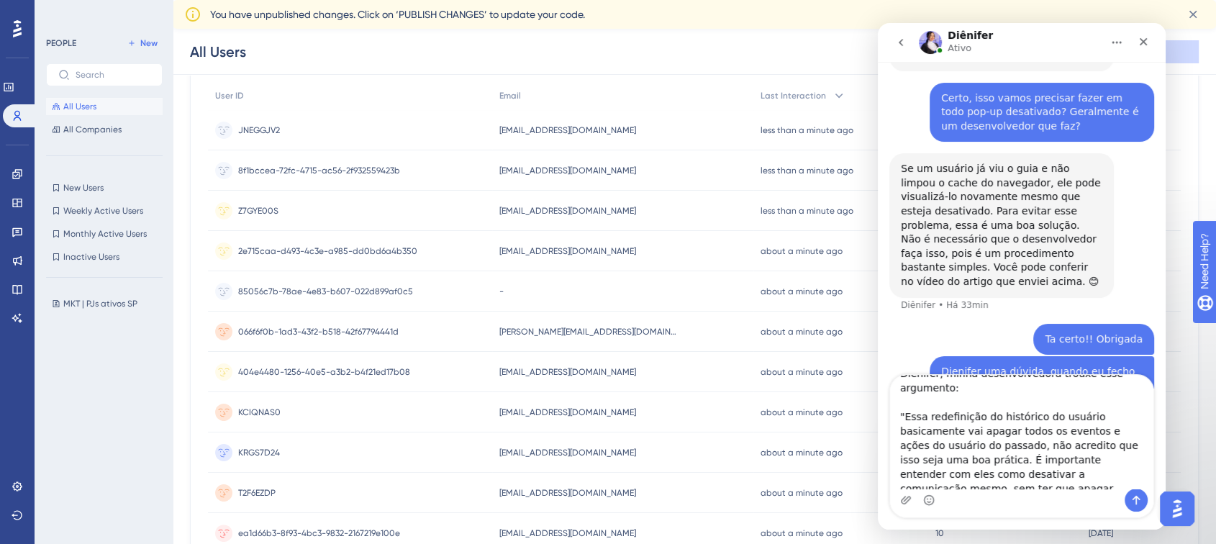
scroll to position [25, 0]
click at [1046, 469] on textarea "Dienifer, minha desenvolvedora trouxe esse argumento: "Essa redefinição do hist…" at bounding box center [1021, 432] width 263 height 114
click at [1037, 480] on textarea "Dienifer, minha desenvolvedora trouxe esse argumento: "Essa redefinição do hist…" at bounding box center [1021, 432] width 263 height 114
type textarea "Dienifer, minha desenvolvedora trouxe esse argumento: "Essa redefinição do hist…"
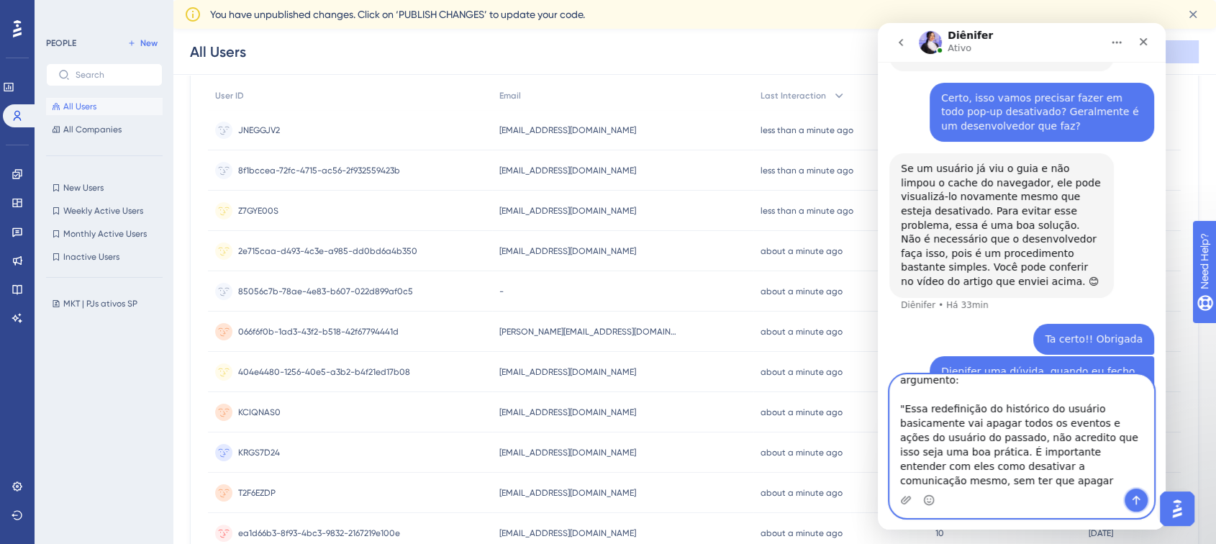
click at [1135, 496] on icon "Enviar mensagem…" at bounding box center [1136, 500] width 8 height 9
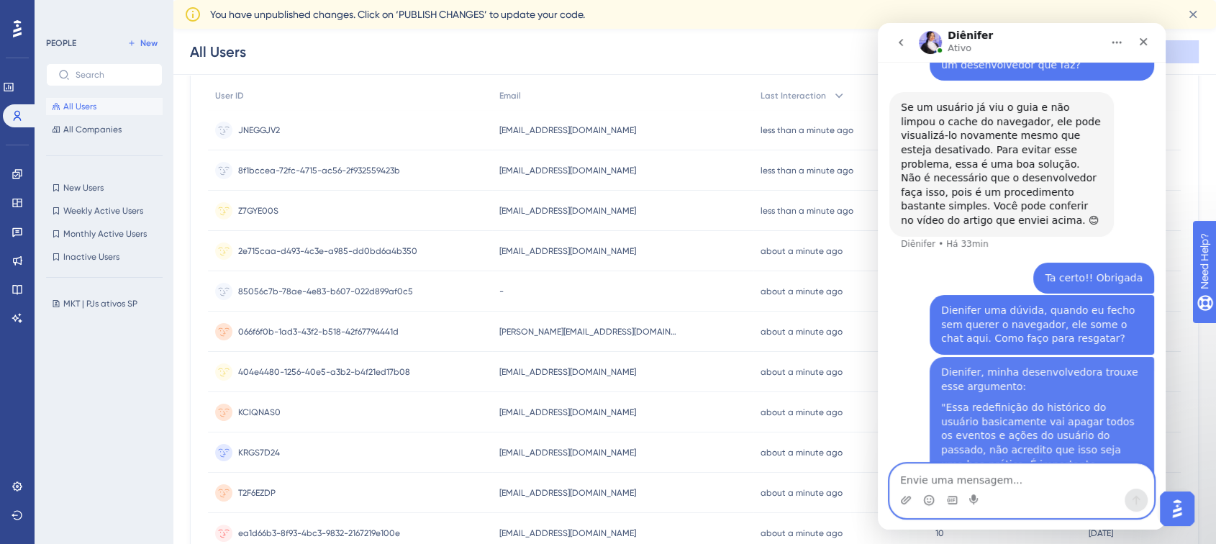
scroll to position [961, 0]
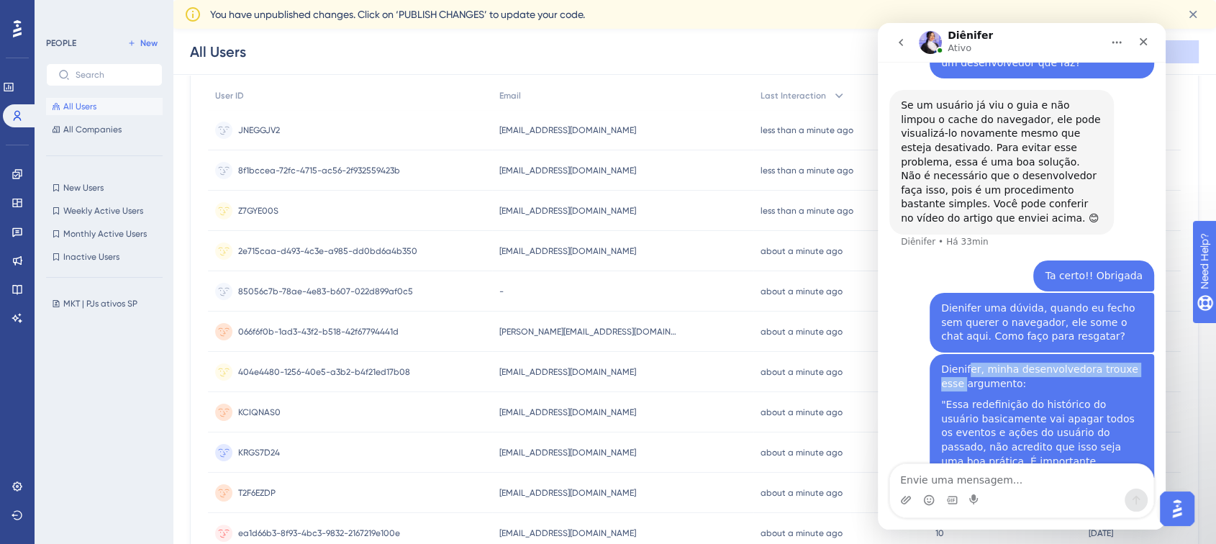
drag, startPoint x: 934, startPoint y: 319, endPoint x: 959, endPoint y: 317, distance: 25.2
click at [959, 363] on div "Dienifer, minha desenvolvedora trouxe esse argumento:" at bounding box center [1041, 377] width 201 height 28
click at [975, 363] on div "Dienifer, minha desenvolvedora trouxe esse argumento:" at bounding box center [1041, 377] width 201 height 28
drag, startPoint x: 937, startPoint y: 349, endPoint x: 957, endPoint y: 398, distance: 53.2
click at [975, 398] on div ""Essa redefinição do histórico do usuário basicamente vai apagar todos os event…" at bounding box center [1041, 454] width 201 height 113
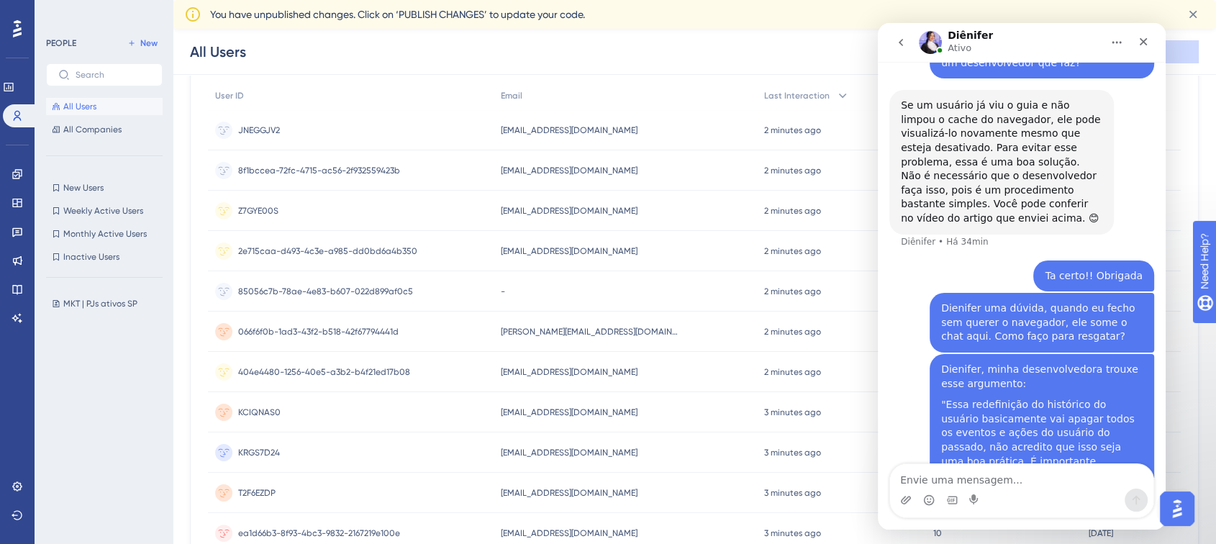
click at [1018, 429] on div ""Essa redefinição do histórico do usuário basicamente vai apagar todos os event…" at bounding box center [1041, 454] width 201 height 113
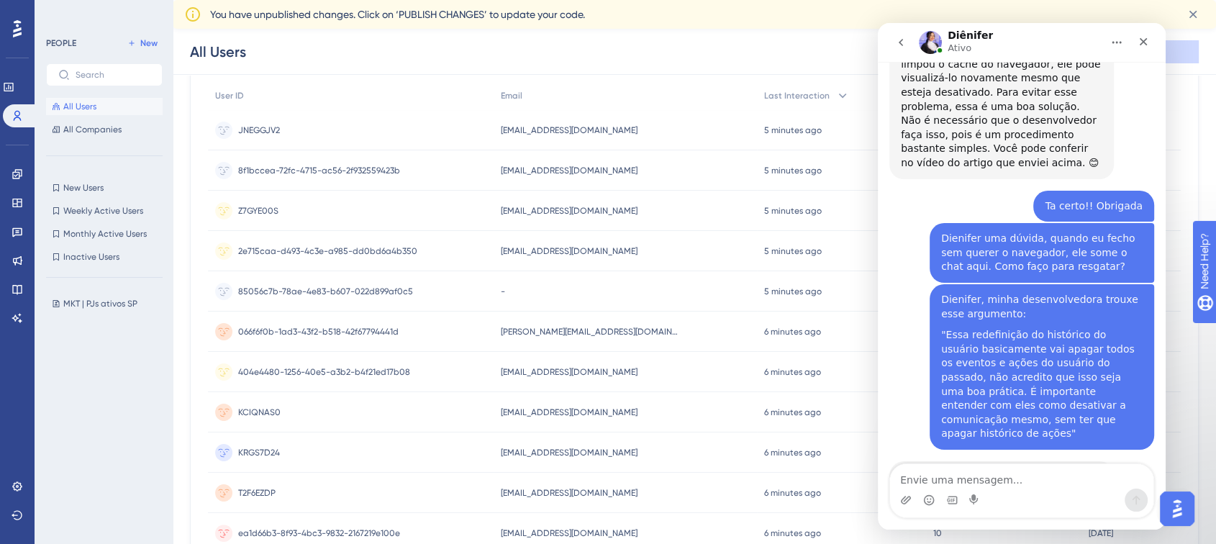
scroll to position [1039, 0]
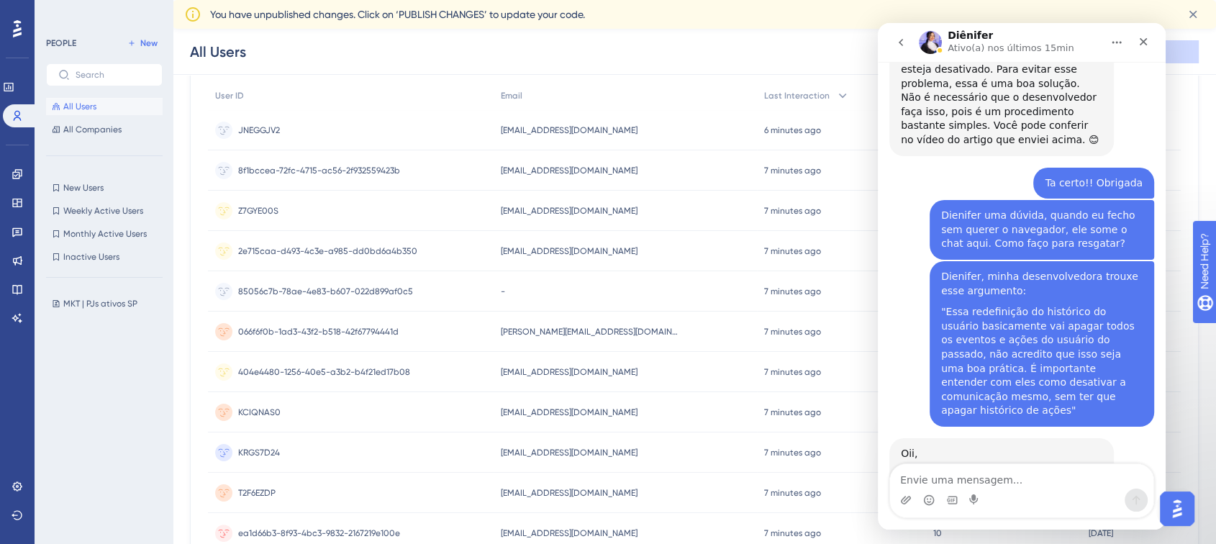
drag, startPoint x: 919, startPoint y: 419, endPoint x: 1020, endPoint y: 422, distance: 100.7
click at [1020, 468] on div "Estou entrando na minha pausa agora, mas assim que possível te retorno." at bounding box center [1001, 482] width 201 height 28
click at [1037, 468] on div "Estou entrando na minha pausa agora, mas assim que possível te retorno." at bounding box center [1001, 482] width 201 height 28
drag, startPoint x: 1042, startPoint y: 420, endPoint x: 894, endPoint y: 384, distance: 151.8
click at [894, 438] on div "Oii, Estou entrando na minha pausa agora, mas assim que possível te retorno. Di…" at bounding box center [1001, 471] width 224 height 67
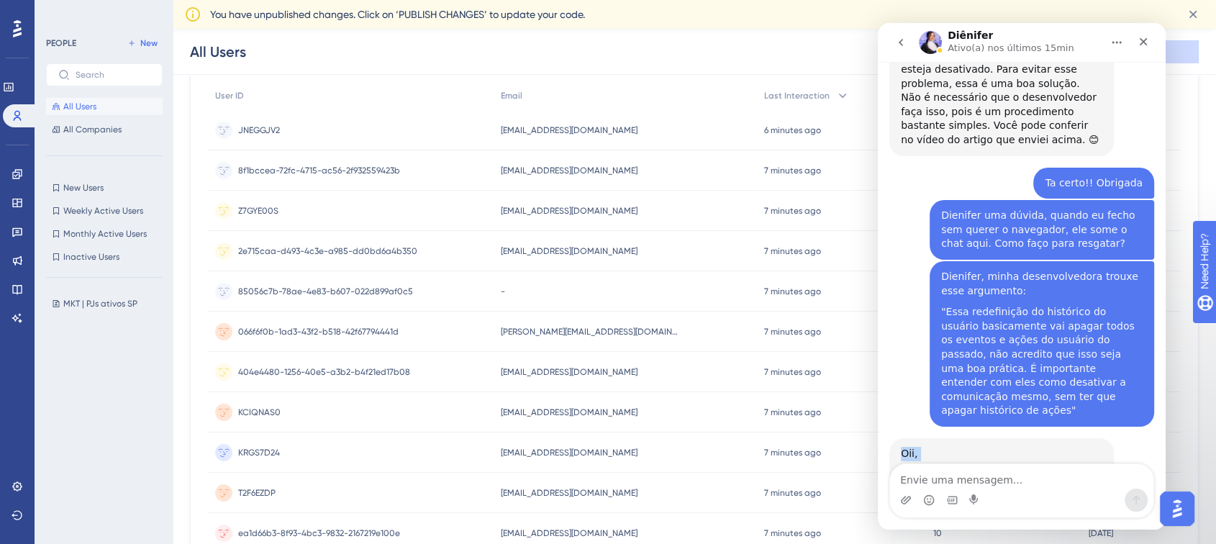
click at [895, 438] on div "Oii, Estou entrando na minha pausa agora, mas assim que possível te retorno. Di…" at bounding box center [1001, 471] width 224 height 67
drag, startPoint x: 899, startPoint y: 383, endPoint x: 1068, endPoint y: 424, distance: 174.1
click at [1079, 438] on div "Oii, Estou entrando na minha pausa agora, mas assim que possível te retorno. Di…" at bounding box center [1001, 471] width 224 height 67
click at [1068, 468] on div "Estou entrando na minha pausa agora, mas assim que possível te retorno." at bounding box center [1001, 482] width 201 height 28
